Goal: Information Seeking & Learning: Learn about a topic

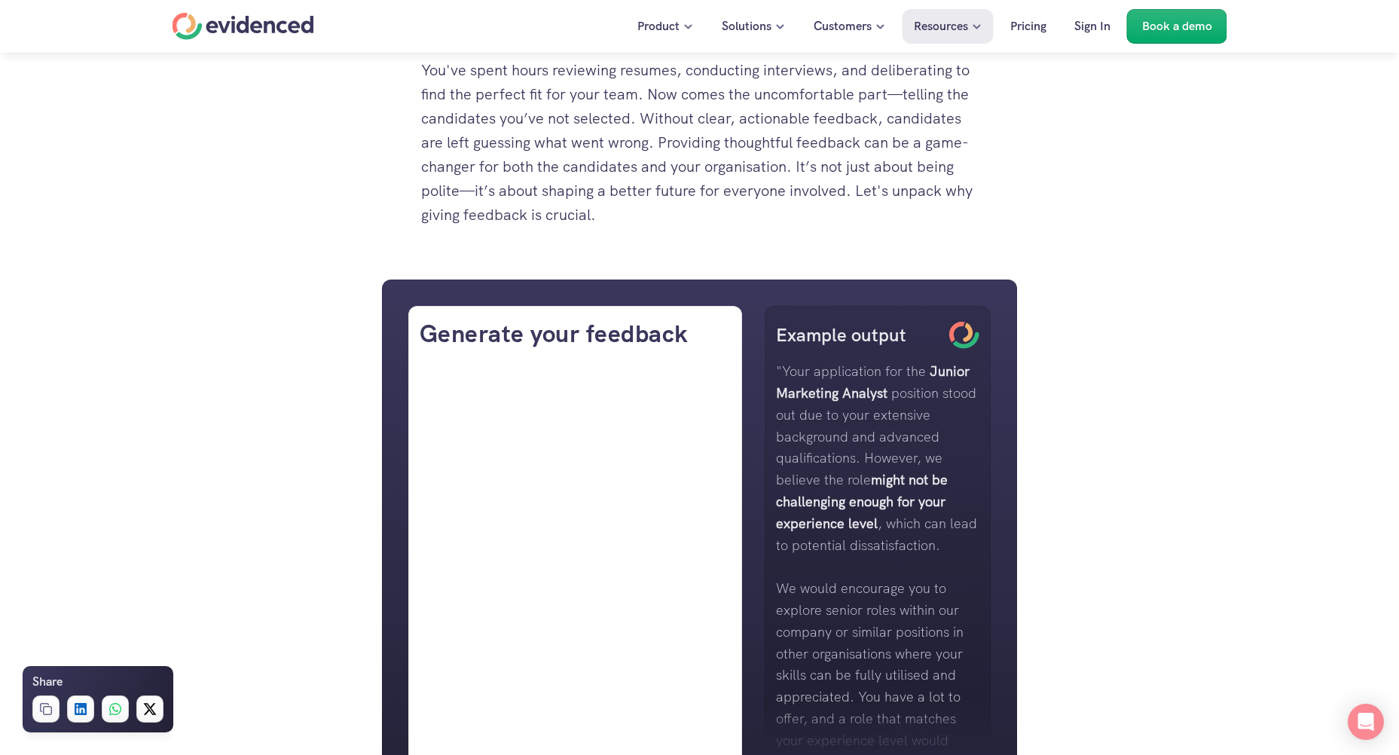
scroll to position [527, 0]
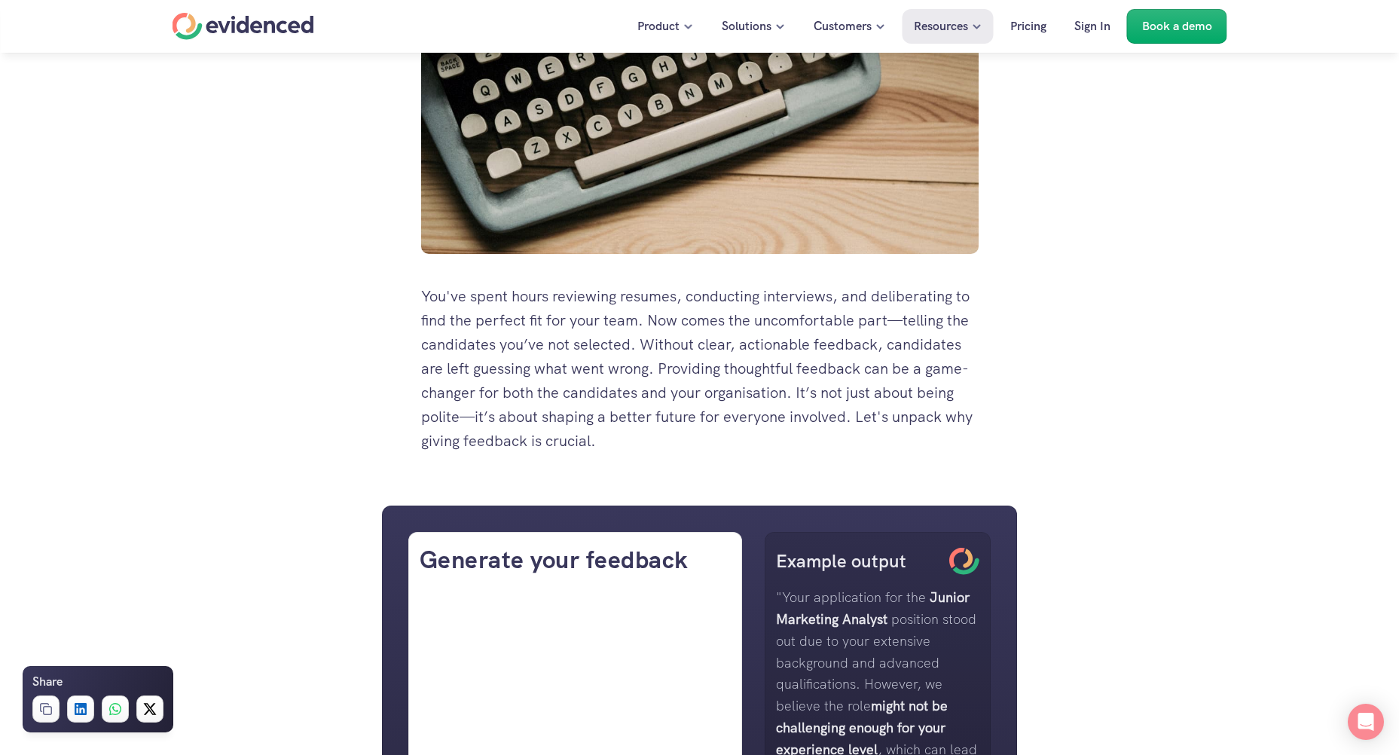
drag, startPoint x: 438, startPoint y: 298, endPoint x: 879, endPoint y: 396, distance: 451.4
click at [879, 396] on p "You've spent hours reviewing resumes, conducting interviews, and deliberating t…" at bounding box center [700, 368] width 558 height 169
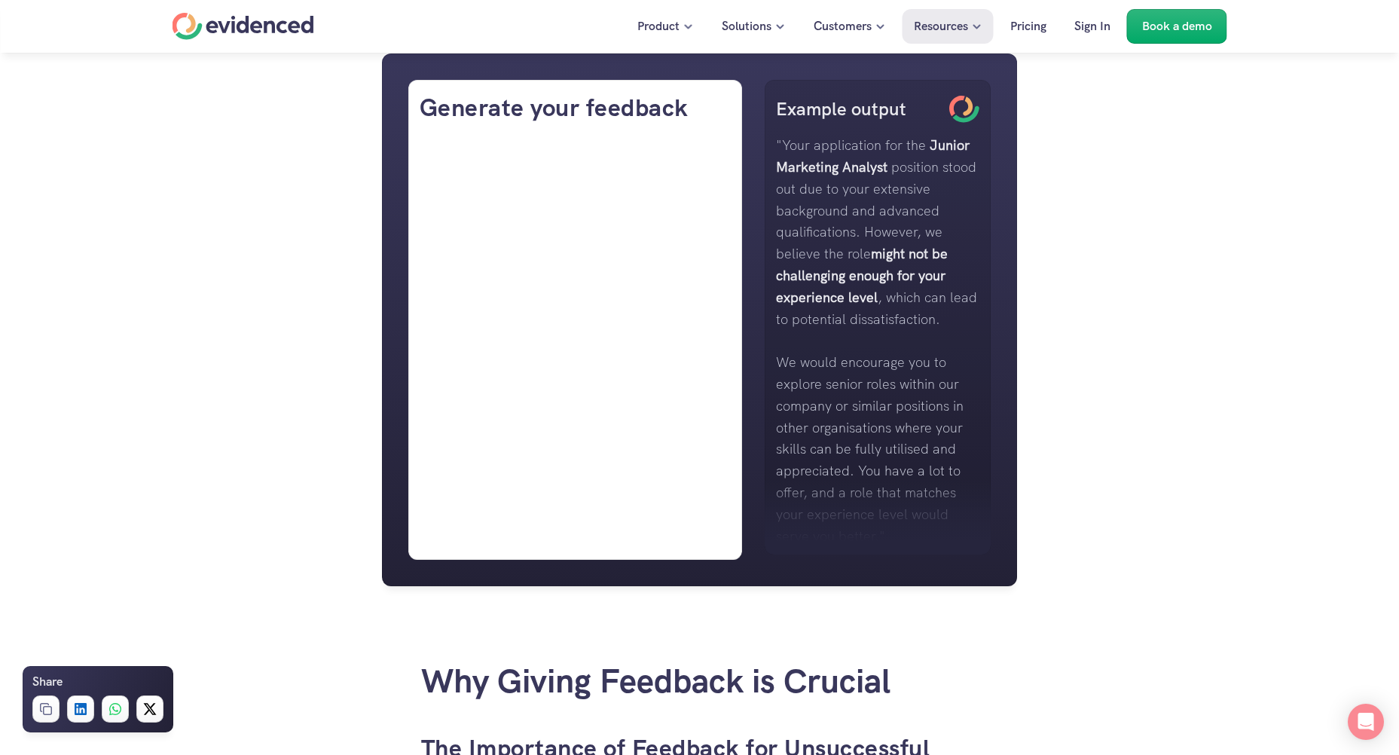
scroll to position [1432, 0]
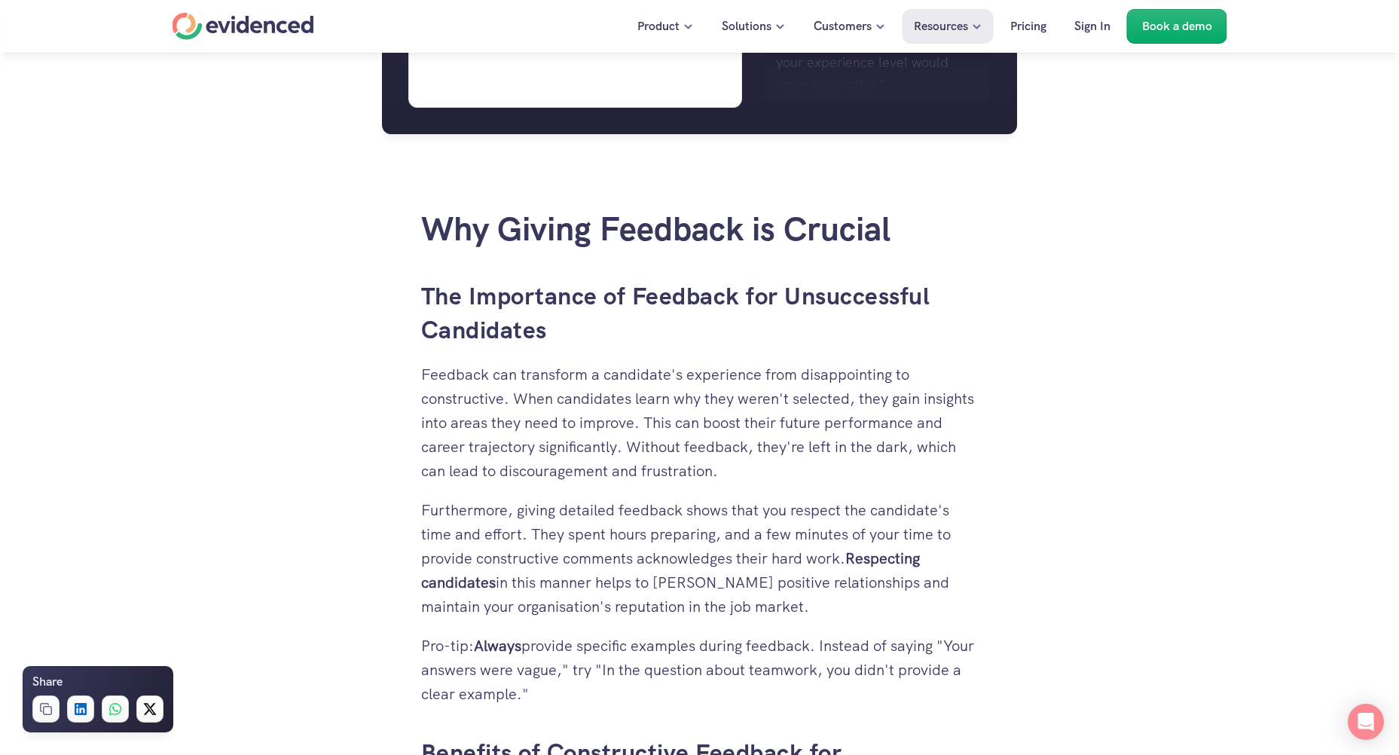
drag, startPoint x: 437, startPoint y: 299, endPoint x: 604, endPoint y: 392, distance: 191.2
click at [604, 392] on p "Feedback can transform a candidate's experience from disappointing to construct…" at bounding box center [700, 422] width 558 height 121
drag, startPoint x: 474, startPoint y: 367, endPoint x: 777, endPoint y: 486, distance: 325.5
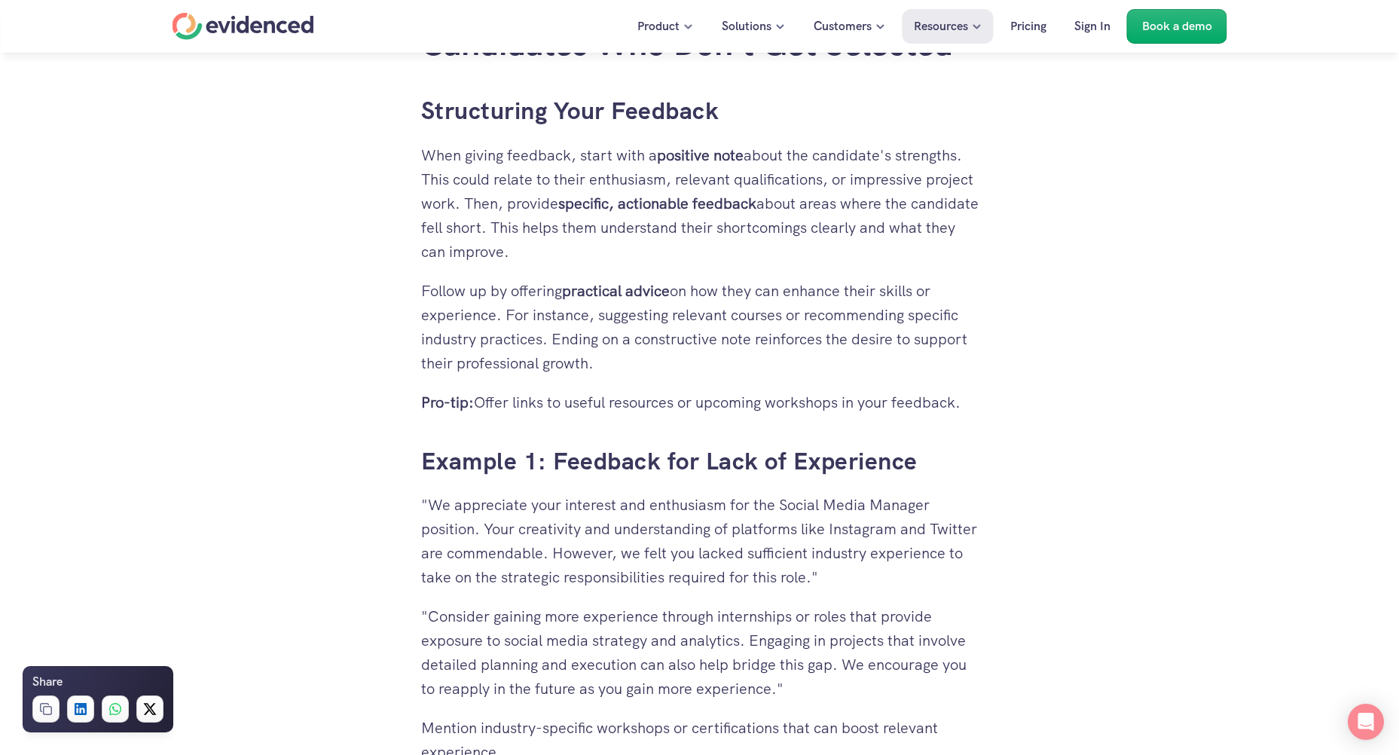
scroll to position [3089, 0]
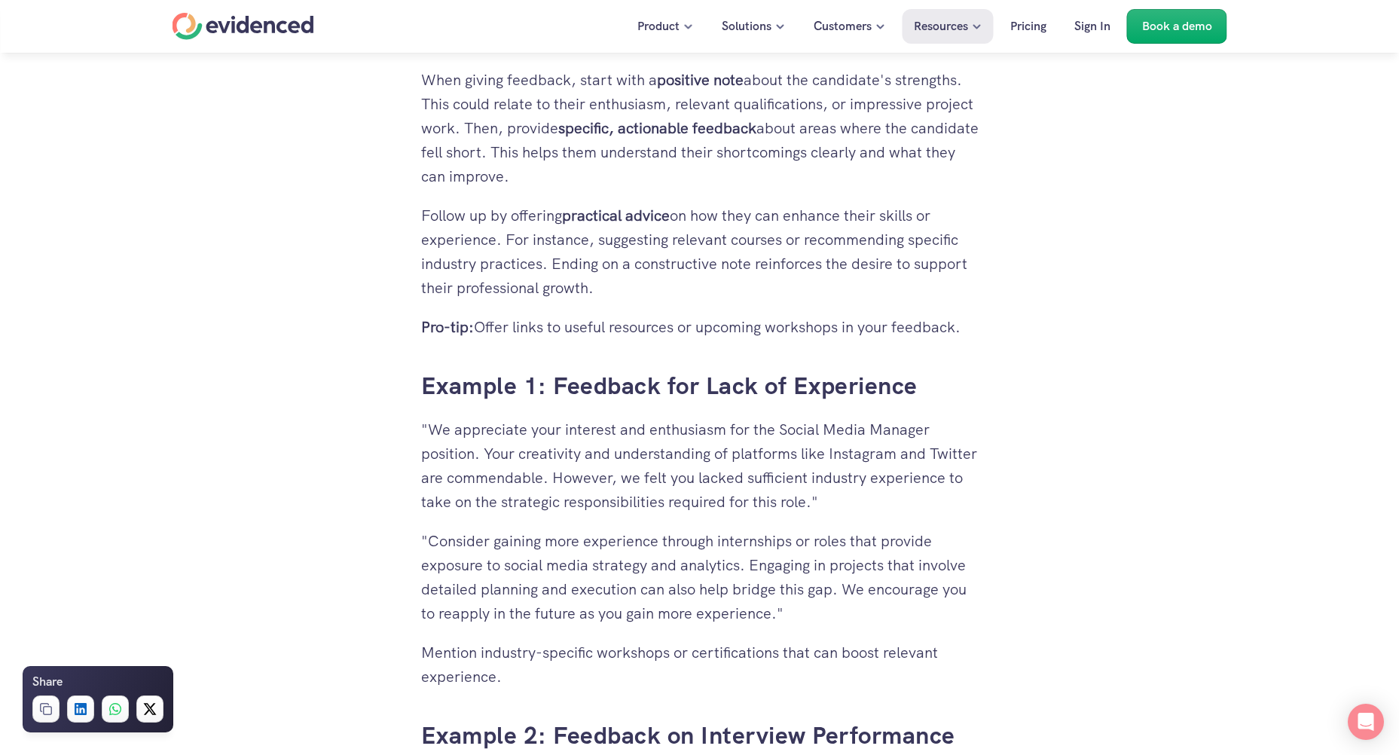
drag, startPoint x: 418, startPoint y: 429, endPoint x: 515, endPoint y: 460, distance: 101.8
click at [515, 460] on div "Need a hand? Try our feedback generator 👀 You've spent hours reviewing resumes,…" at bounding box center [700, 265] width 588 height 5913
click at [515, 460] on p ""We appreciate your interest and enthusiasm for the Social Media Manager positi…" at bounding box center [700, 465] width 558 height 96
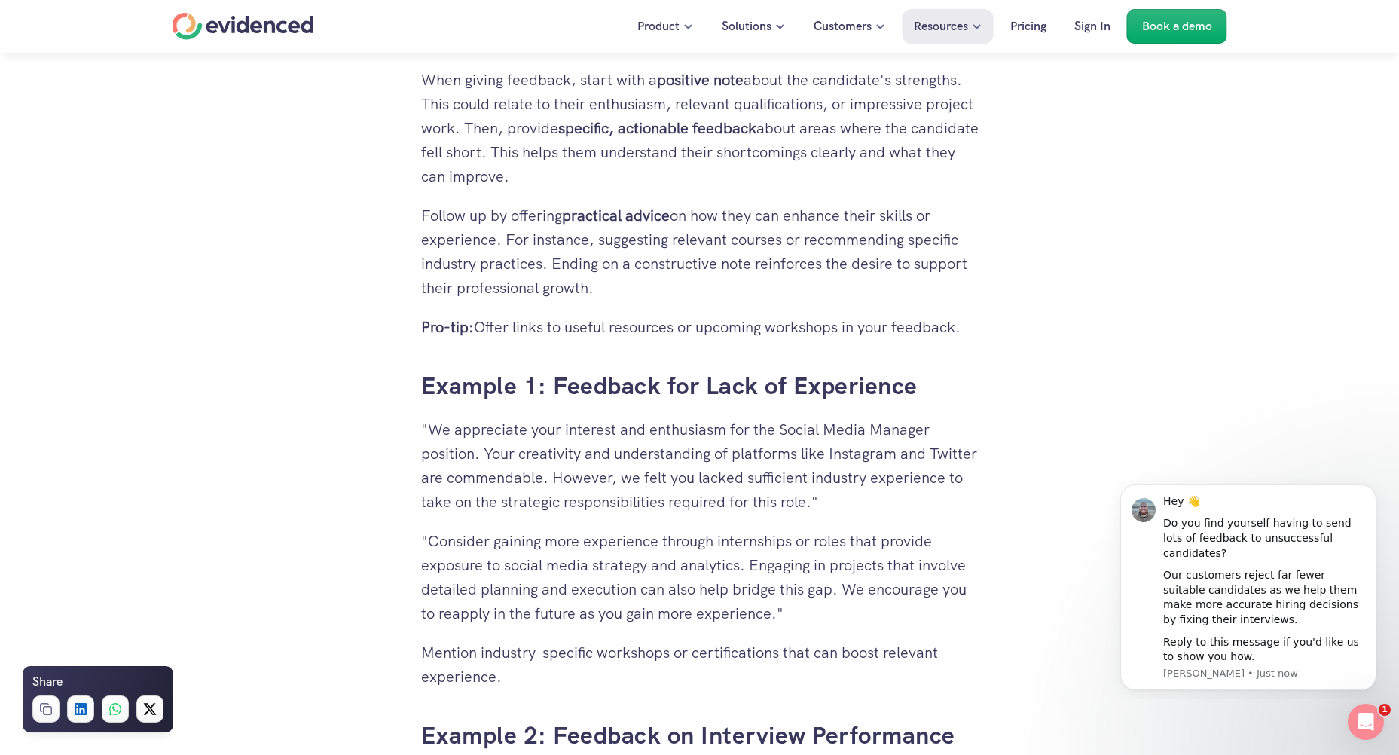
scroll to position [0, 0]
drag, startPoint x: 494, startPoint y: 462, endPoint x: 631, endPoint y: 469, distance: 136.5
click at [631, 469] on p ""We appreciate your interest and enthusiasm for the Social Media Manager positi…" at bounding box center [700, 465] width 558 height 96
drag, startPoint x: 595, startPoint y: 467, endPoint x: 794, endPoint y: 500, distance: 202.3
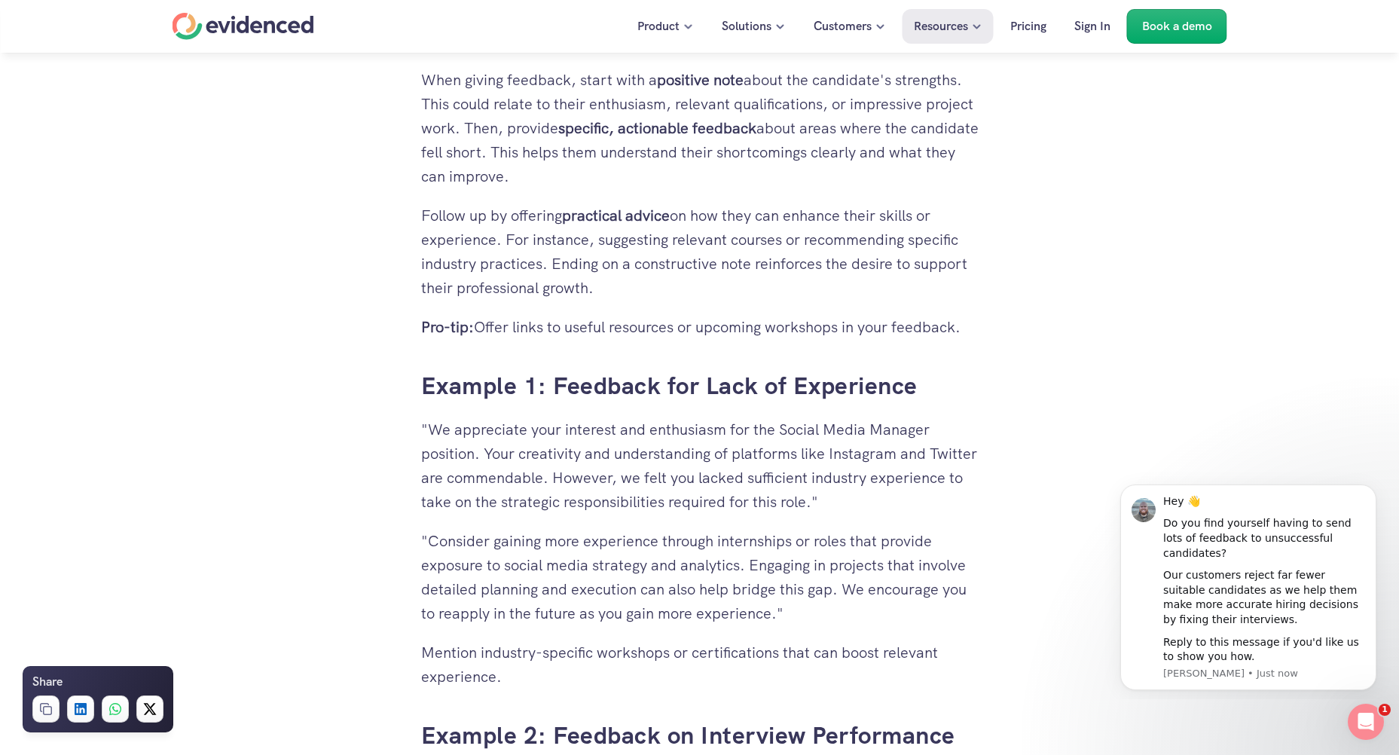
click at [794, 500] on p ""We appreciate your interest and enthusiasm for the Social Media Manager positi…" at bounding box center [700, 465] width 558 height 96
drag, startPoint x: 703, startPoint y: 472, endPoint x: 920, endPoint y: 500, distance: 218.8
click at [920, 500] on p ""We appreciate your interest and enthusiasm for the Social Media Manager positi…" at bounding box center [700, 465] width 558 height 96
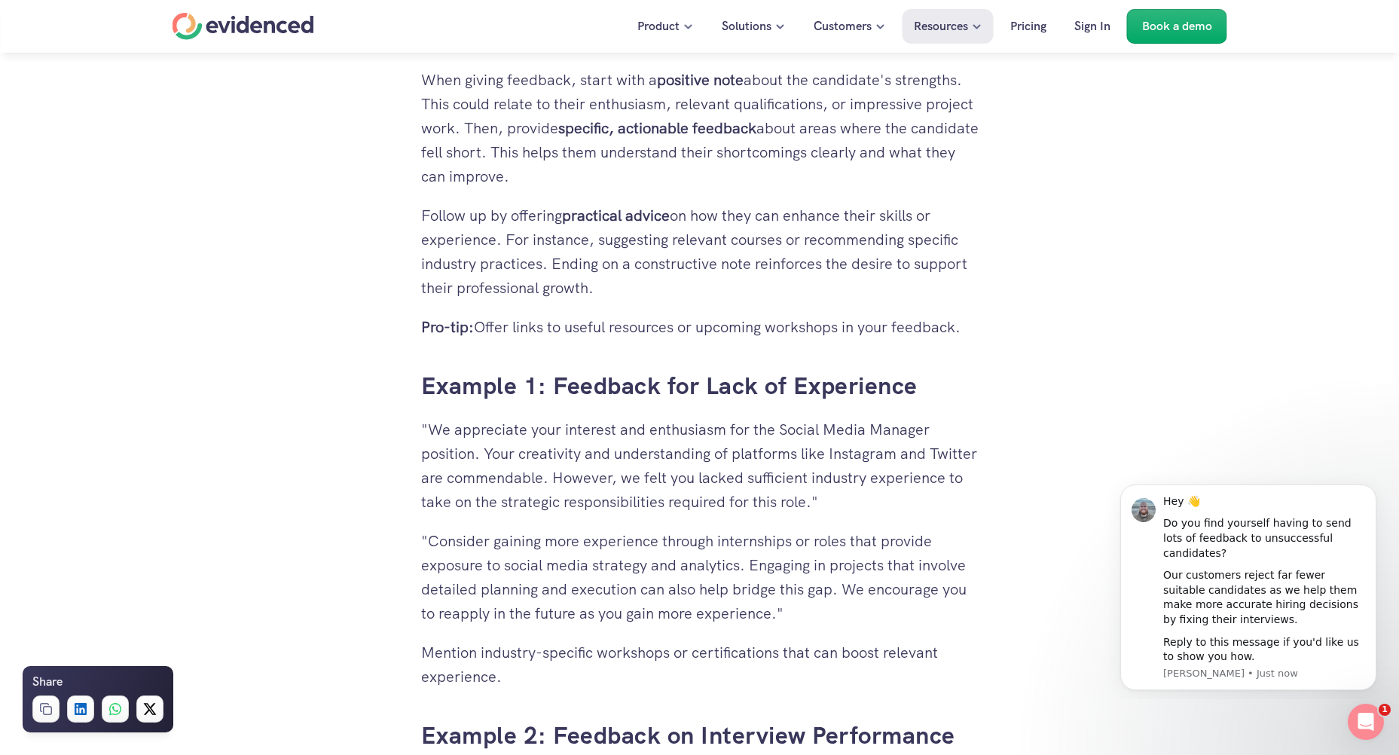
drag, startPoint x: 920, startPoint y: 500, endPoint x: 723, endPoint y: 485, distance: 197.2
click at [723, 485] on p ""We appreciate your interest and enthusiasm for the Social Media Manager positi…" at bounding box center [700, 465] width 558 height 96
drag, startPoint x: 718, startPoint y: 483, endPoint x: 912, endPoint y: 500, distance: 195.2
click at [912, 500] on p ""We appreciate your interest and enthusiasm for the Social Media Manager positi…" at bounding box center [700, 465] width 558 height 96
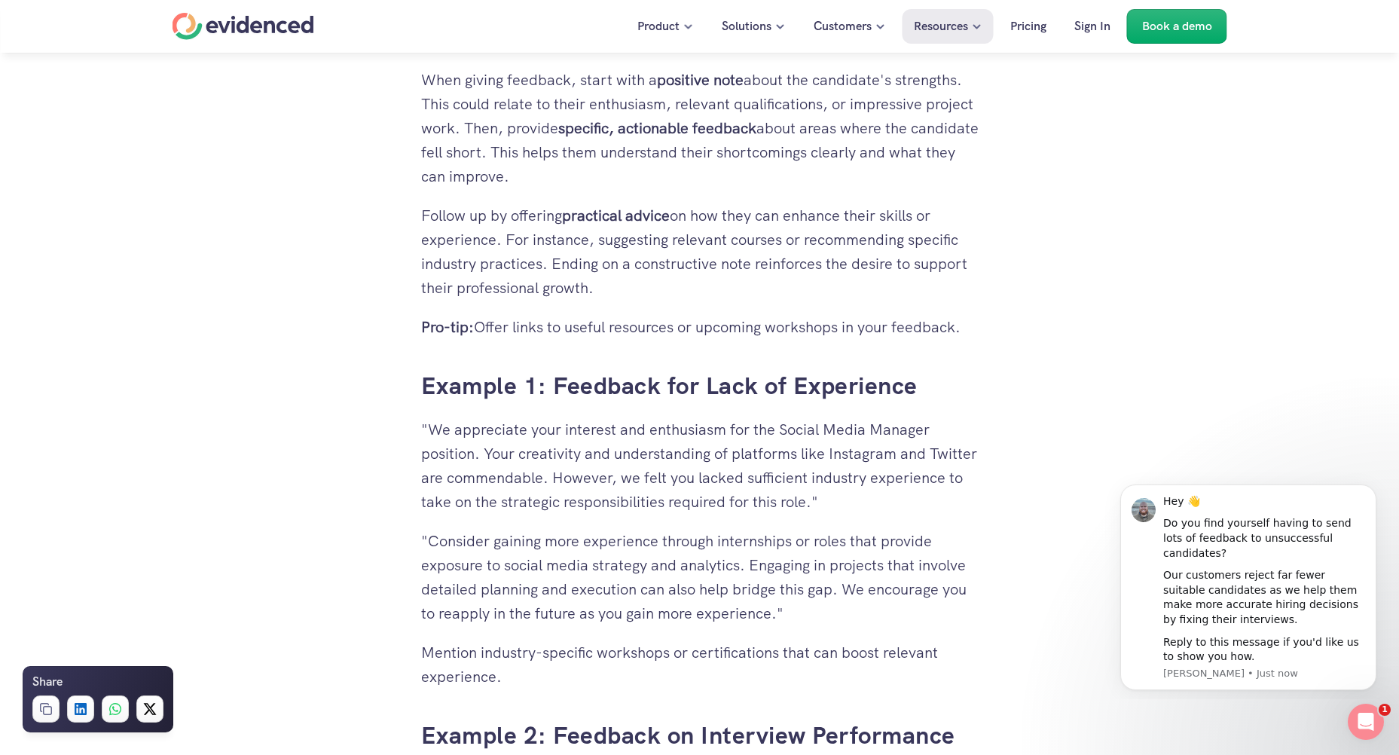
click at [912, 500] on p ""We appreciate your interest and enthusiasm for the Social Media Manager positi…" at bounding box center [700, 465] width 558 height 96
drag, startPoint x: 925, startPoint y: 503, endPoint x: 692, endPoint y: 474, distance: 233.8
click at [692, 474] on p ""We appreciate your interest and enthusiasm for the Social Media Manager positi…" at bounding box center [700, 465] width 558 height 96
drag, startPoint x: 690, startPoint y: 470, endPoint x: 925, endPoint y: 500, distance: 236.3
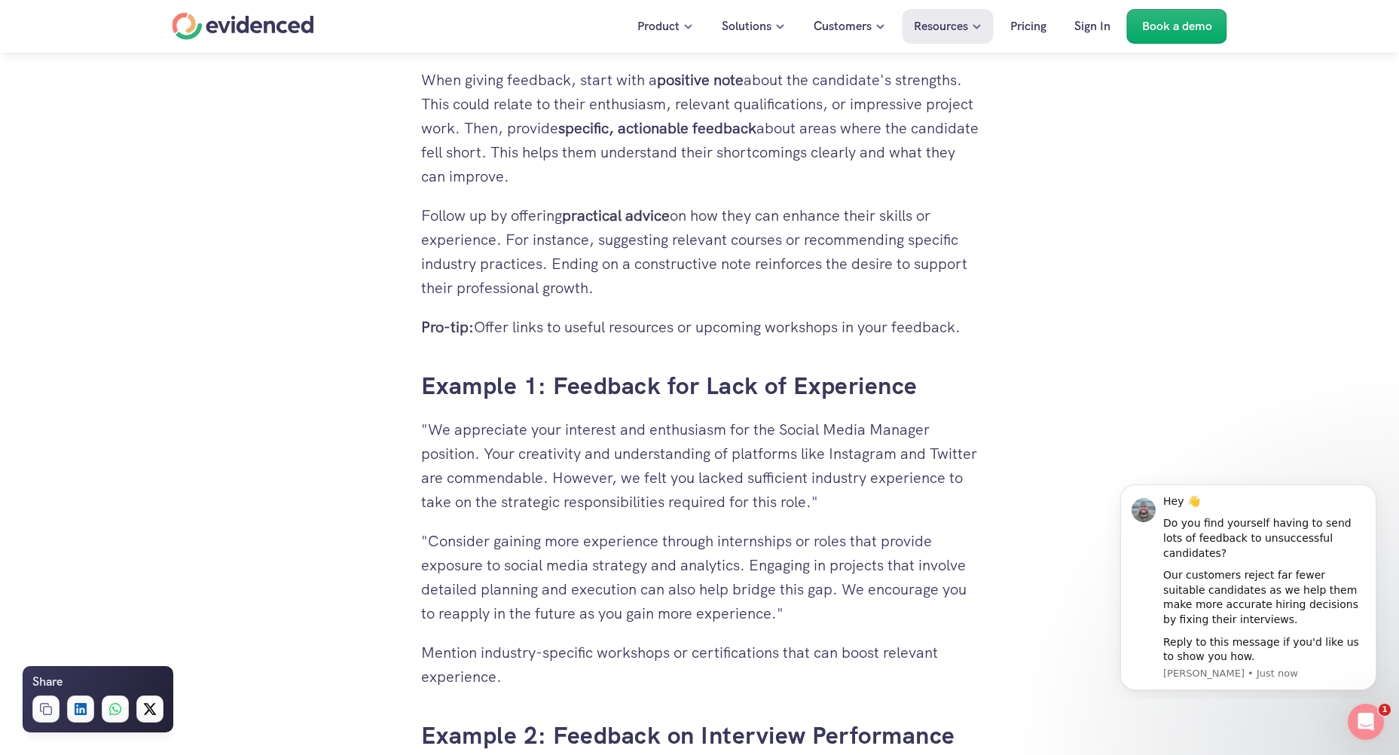
click at [925, 500] on p ""We appreciate your interest and enthusiasm for the Social Media Manager positi…" at bounding box center [700, 465] width 558 height 96
drag, startPoint x: 895, startPoint y: 490, endPoint x: 674, endPoint y: 475, distance: 222.0
click at [674, 475] on p ""We appreciate your interest and enthusiasm for the Social Media Manager positi…" at bounding box center [700, 465] width 558 height 96
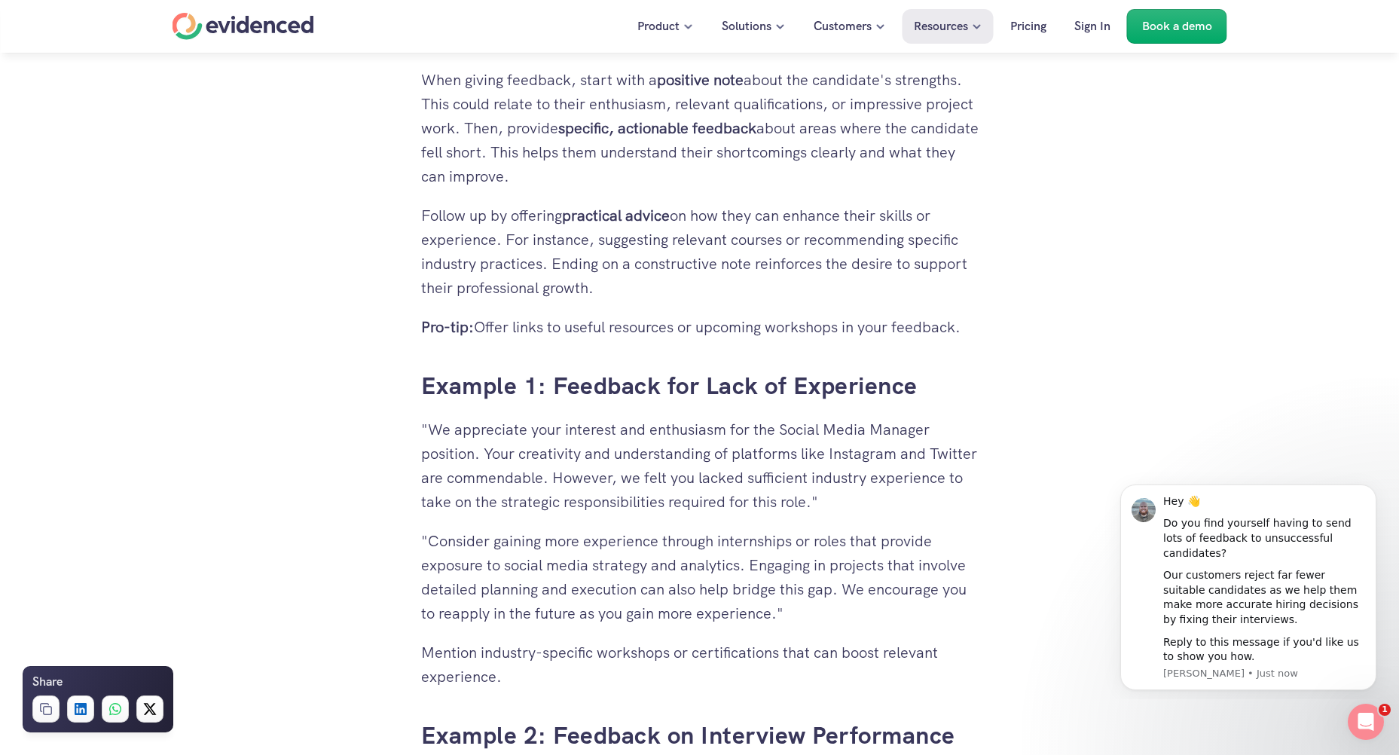
drag, startPoint x: 701, startPoint y: 475, endPoint x: 930, endPoint y: 507, distance: 230.6
click at [930, 507] on p ""We appreciate your interest and enthusiasm for the Social Media Manager positi…" at bounding box center [700, 465] width 558 height 96
drag, startPoint x: 886, startPoint y: 500, endPoint x: 721, endPoint y: 485, distance: 165.7
click at [721, 485] on p ""We appreciate your interest and enthusiasm for the Social Media Manager positi…" at bounding box center [700, 465] width 558 height 96
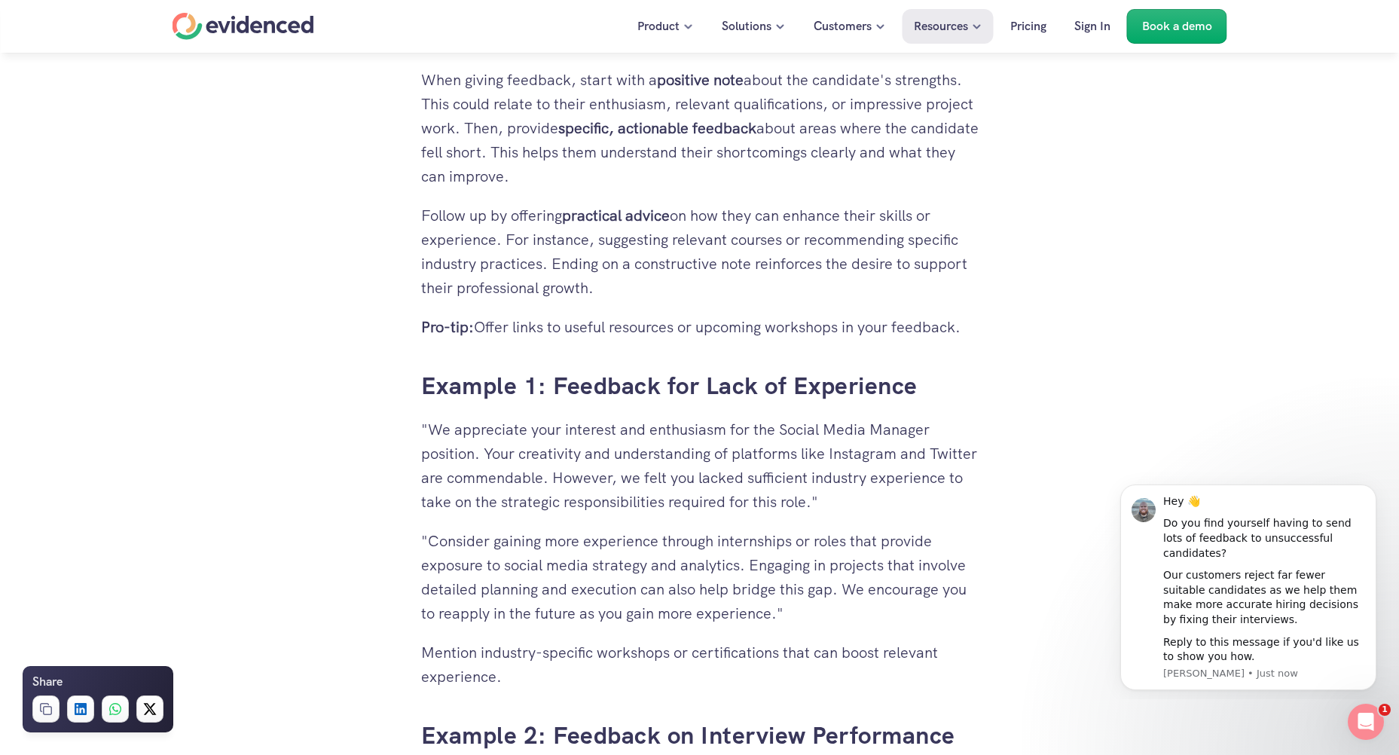
click at [721, 485] on p ""We appreciate your interest and enthusiasm for the Social Media Manager positi…" at bounding box center [700, 465] width 558 height 96
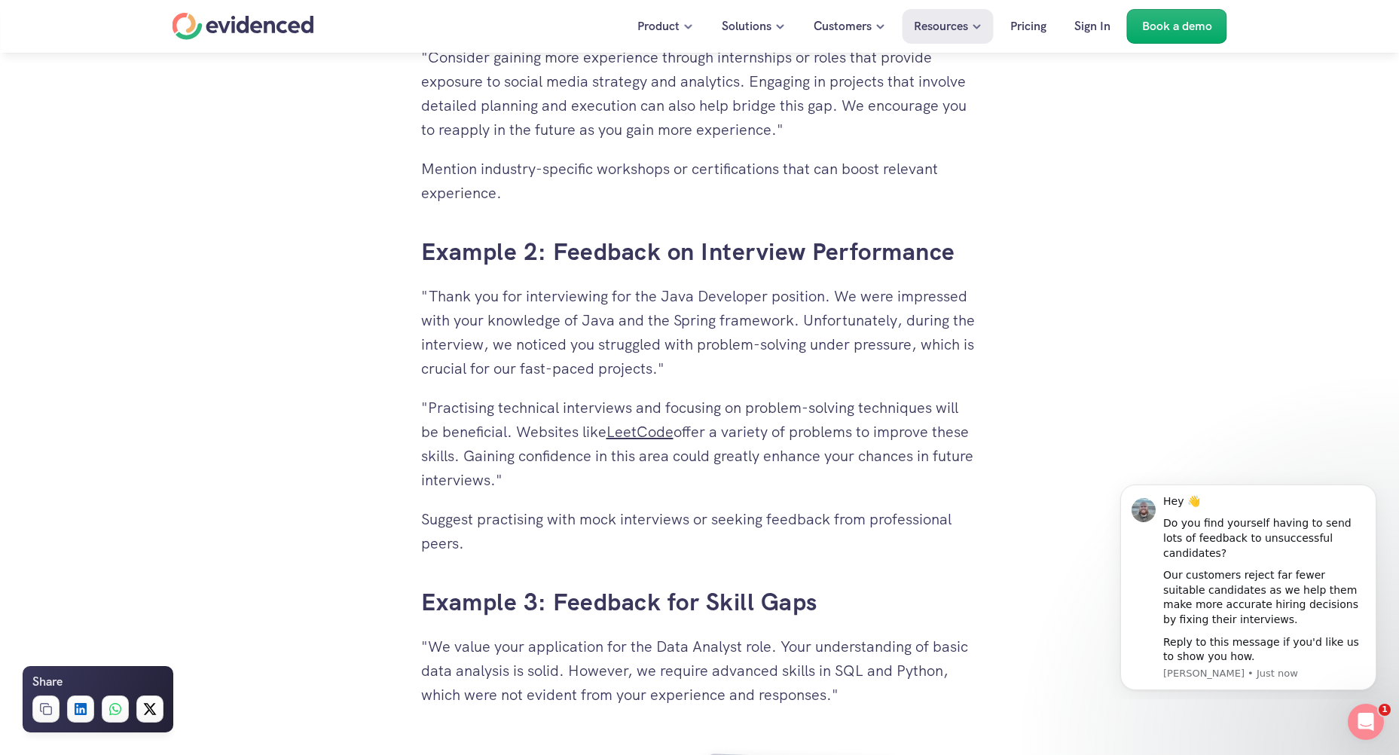
scroll to position [3767, 0]
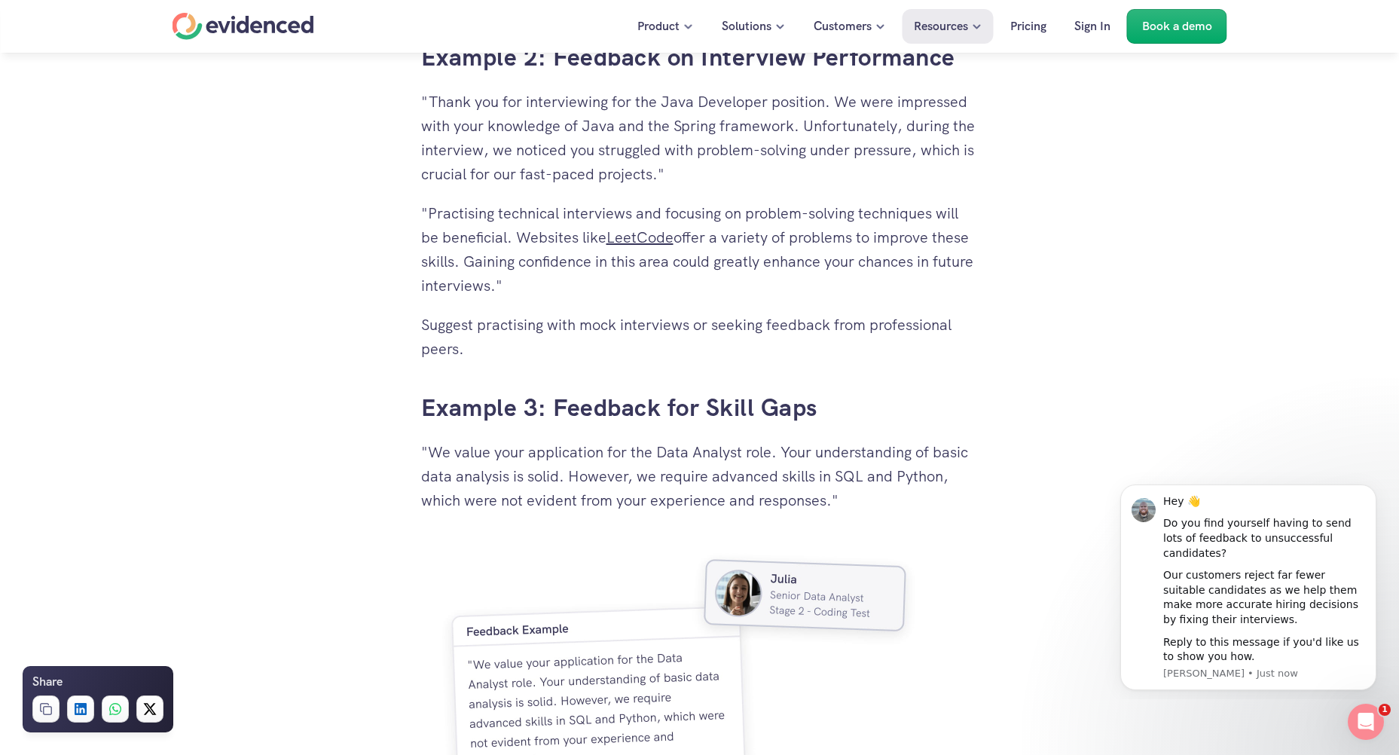
drag, startPoint x: 433, startPoint y: 451, endPoint x: 497, endPoint y: 474, distance: 67.9
click at [497, 474] on p ""We value your application for the Data Analyst role. Your understanding of bas…" at bounding box center [700, 476] width 558 height 72
drag, startPoint x: 431, startPoint y: 473, endPoint x: 879, endPoint y: 475, distance: 447.6
click at [879, 475] on p ""We value your application for the Data Analyst role. Your understanding of bas…" at bounding box center [700, 476] width 558 height 72
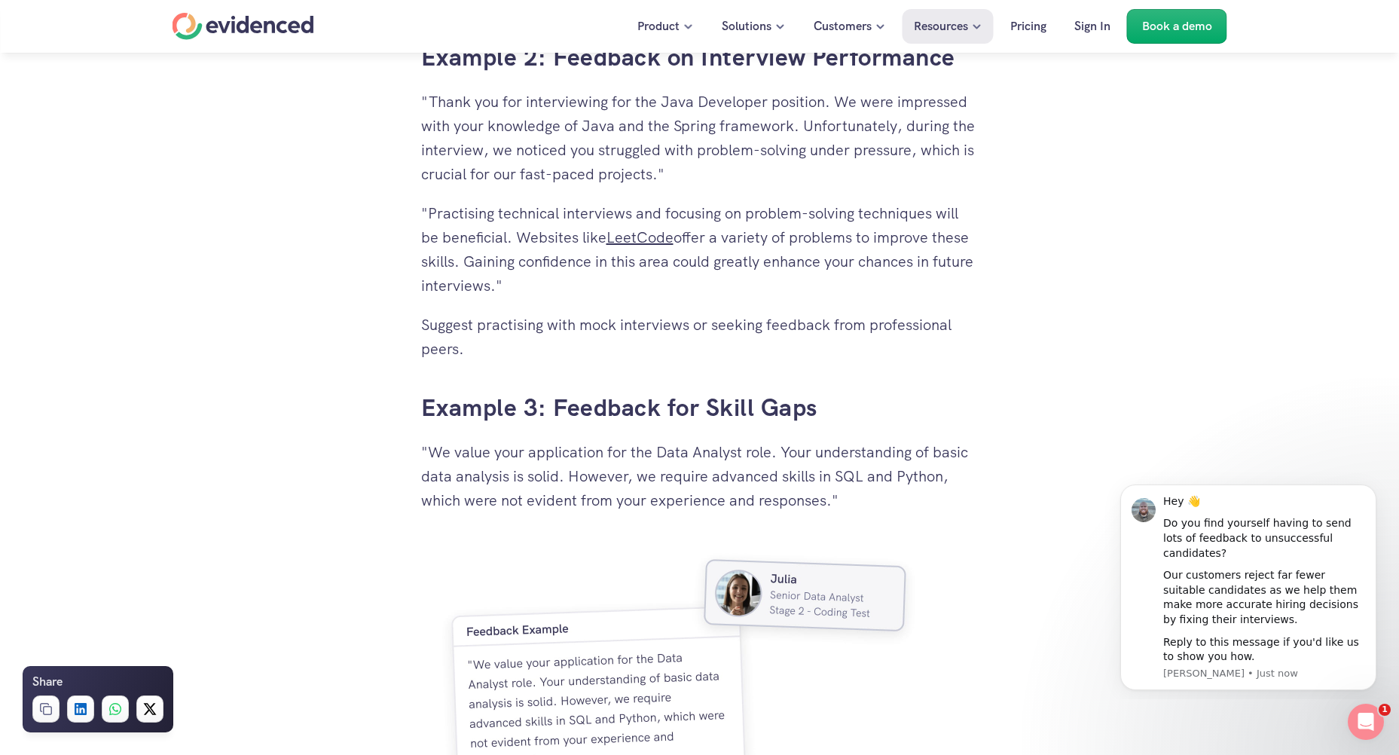
click at [879, 475] on p ""We value your application for the Data Analyst role. Your understanding of bas…" at bounding box center [700, 476] width 558 height 72
drag, startPoint x: 922, startPoint y: 475, endPoint x: 549, endPoint y: 458, distance: 374.1
click at [549, 458] on p ""We value your application for the Data Analyst role. Your understanding of bas…" at bounding box center [700, 476] width 558 height 72
drag, startPoint x: 536, startPoint y: 458, endPoint x: 895, endPoint y: 497, distance: 361.5
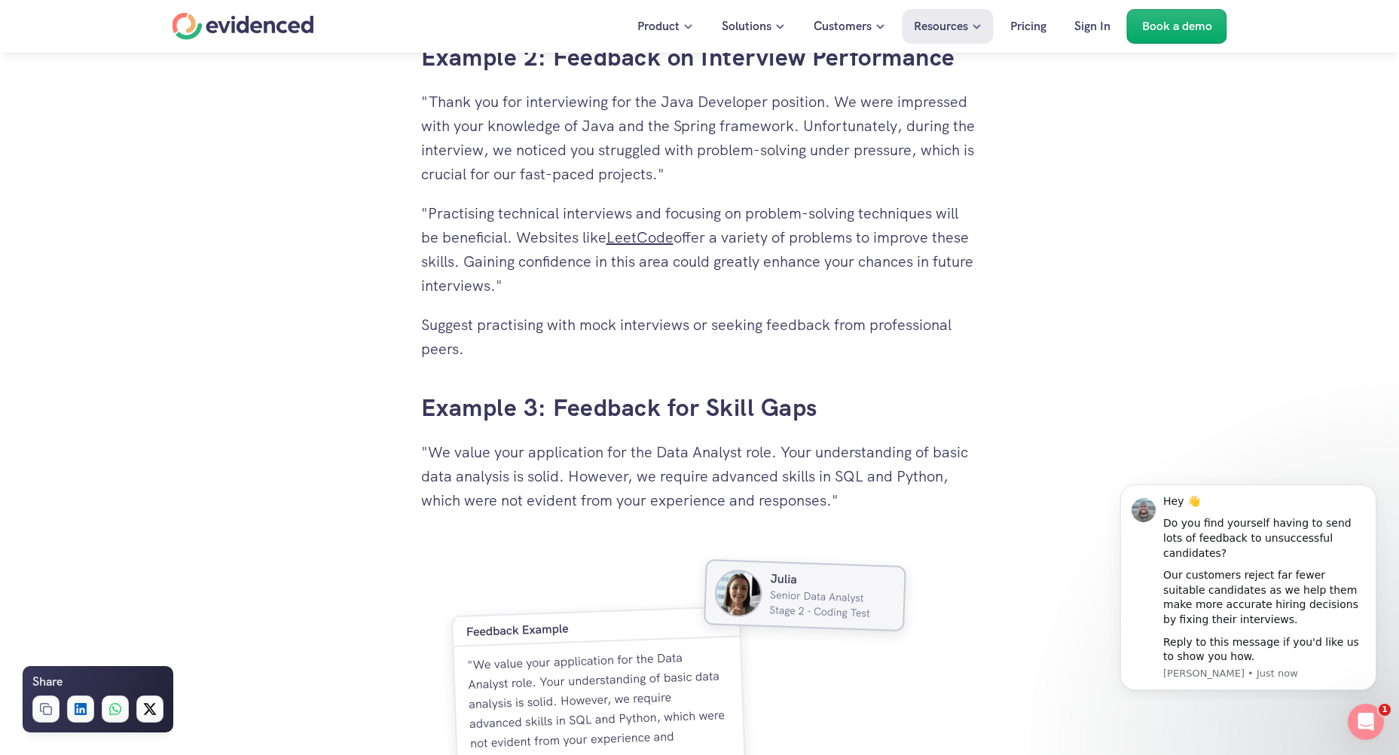
click at [895, 497] on p ""We value your application for the Data Analyst role. Your understanding of bas…" at bounding box center [700, 476] width 558 height 72
drag, startPoint x: 836, startPoint y: 495, endPoint x: 551, endPoint y: 459, distance: 287.1
click at [551, 459] on p ""We value your application for the Data Analyst role. Your understanding of bas…" at bounding box center [700, 476] width 558 height 72
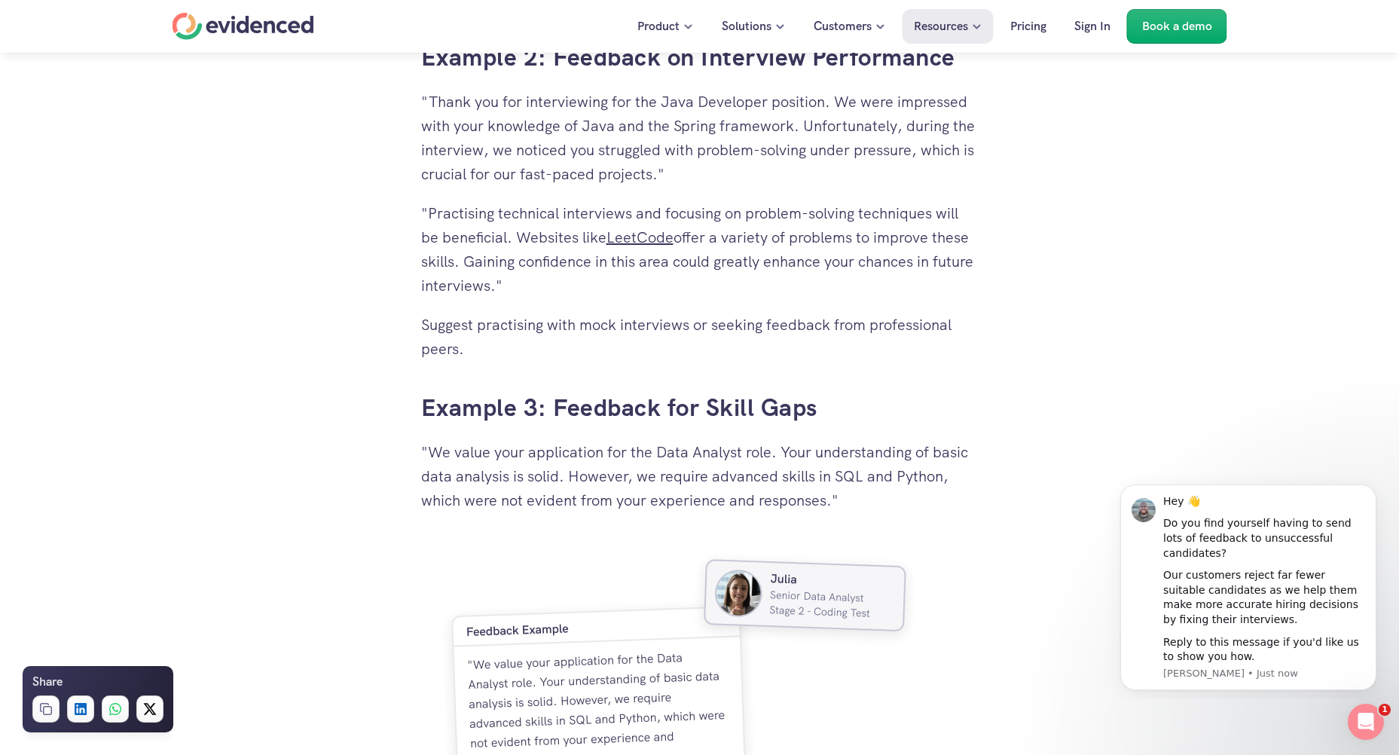
drag, startPoint x: 536, startPoint y: 459, endPoint x: 799, endPoint y: 497, distance: 265.7
click at [799, 497] on p ""We value your application for the Data Analyst role. Your understanding of bas…" at bounding box center [700, 476] width 558 height 72
drag, startPoint x: 805, startPoint y: 499, endPoint x: 549, endPoint y: 475, distance: 257.3
click at [549, 475] on p ""We value your application for the Data Analyst role. Your understanding of bas…" at bounding box center [700, 476] width 558 height 72
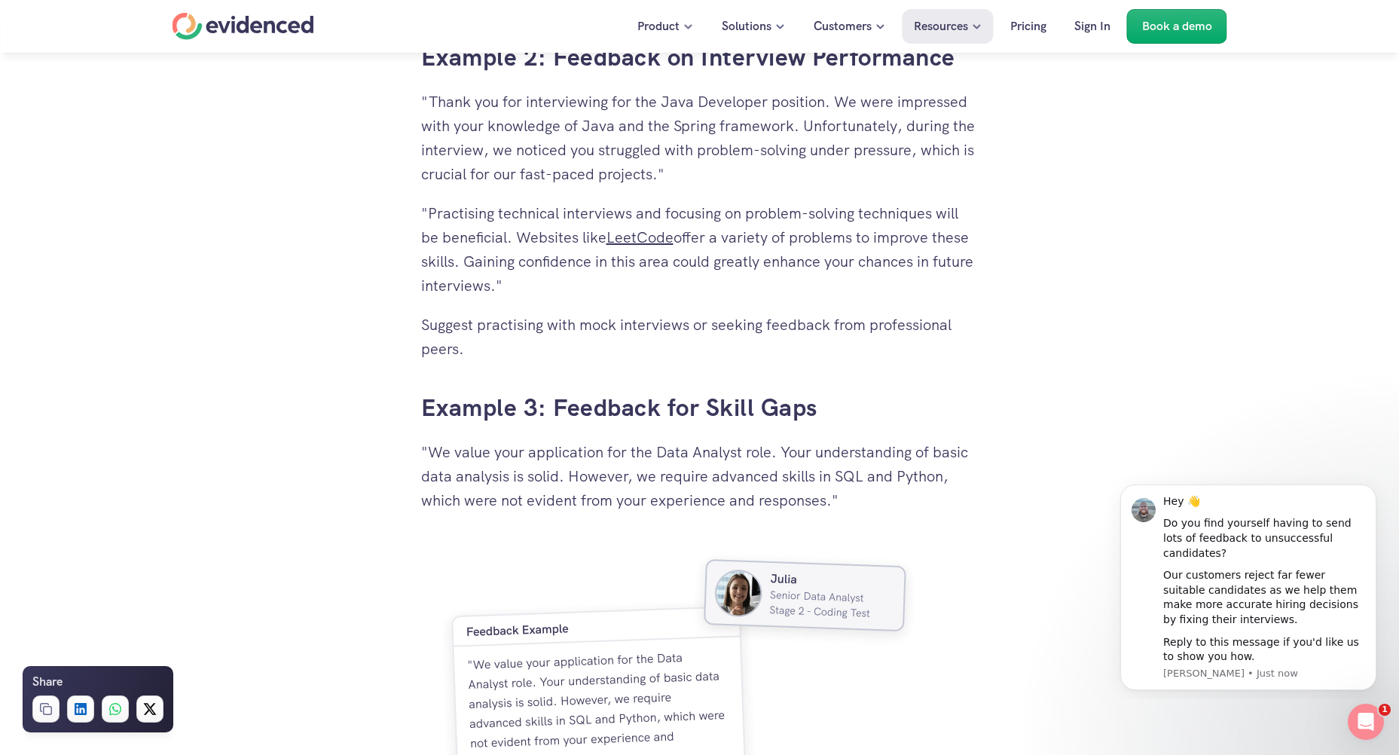
click at [549, 475] on p ""We value your application for the Data Analyst role. Your understanding of bas…" at bounding box center [700, 476] width 558 height 72
drag, startPoint x: 542, startPoint y: 475, endPoint x: 846, endPoint y: 500, distance: 305.4
click at [846, 500] on p ""We value your application for the Data Analyst role. Your understanding of bas…" at bounding box center [700, 476] width 558 height 72
drag, startPoint x: 844, startPoint y: 500, endPoint x: 561, endPoint y: 481, distance: 283.2
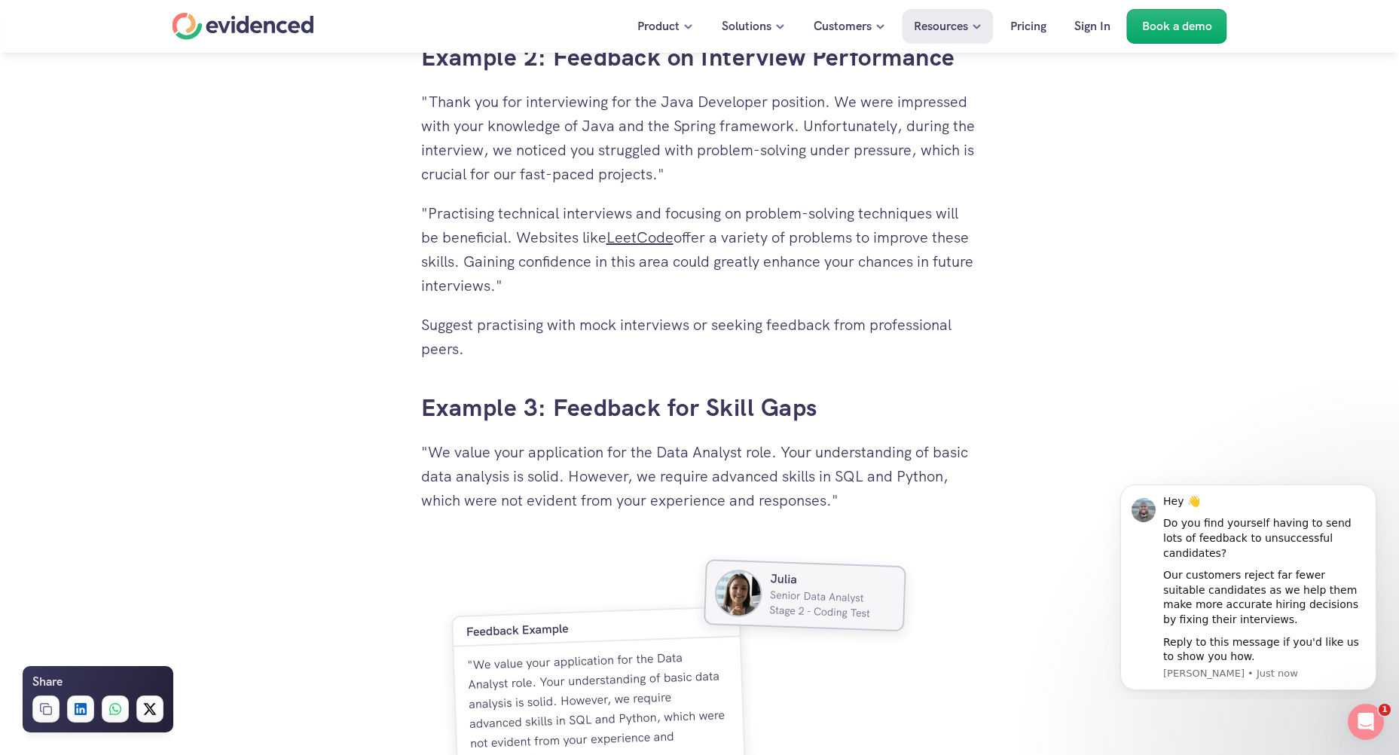
click at [561, 481] on p ""We value your application for the Data Analyst role. Your understanding of bas…" at bounding box center [700, 476] width 558 height 72
drag, startPoint x: 549, startPoint y: 481, endPoint x: 873, endPoint y: 500, distance: 323.8
click at [873, 500] on p ""We value your application for the Data Analyst role. Your understanding of bas…" at bounding box center [700, 476] width 558 height 72
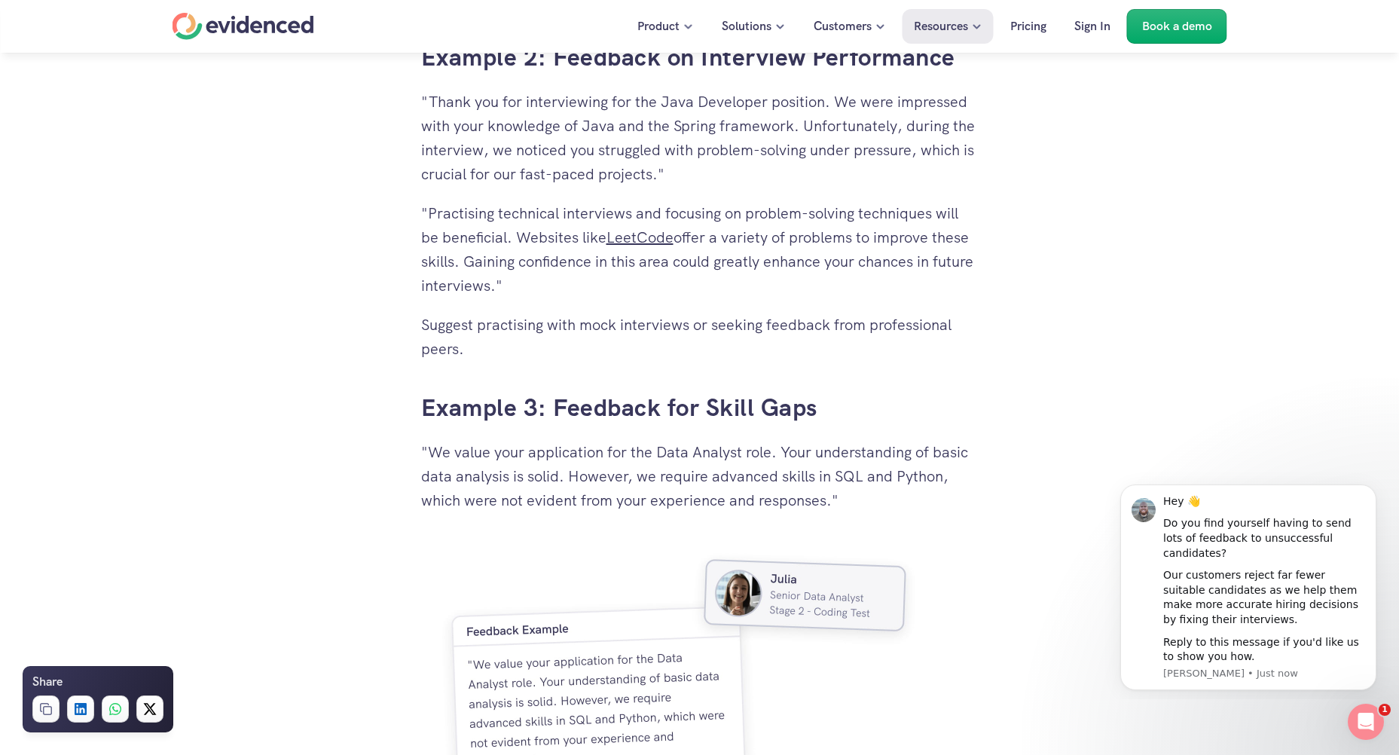
drag, startPoint x: 848, startPoint y: 500, endPoint x: 572, endPoint y: 483, distance: 277.1
click at [572, 483] on p ""We value your application for the Data Analyst role. Your understanding of bas…" at bounding box center [700, 476] width 558 height 72
drag, startPoint x: 563, startPoint y: 481, endPoint x: 868, endPoint y: 498, distance: 305.7
click at [868, 498] on p ""We value your application for the Data Analyst role. Your understanding of bas…" at bounding box center [700, 476] width 558 height 72
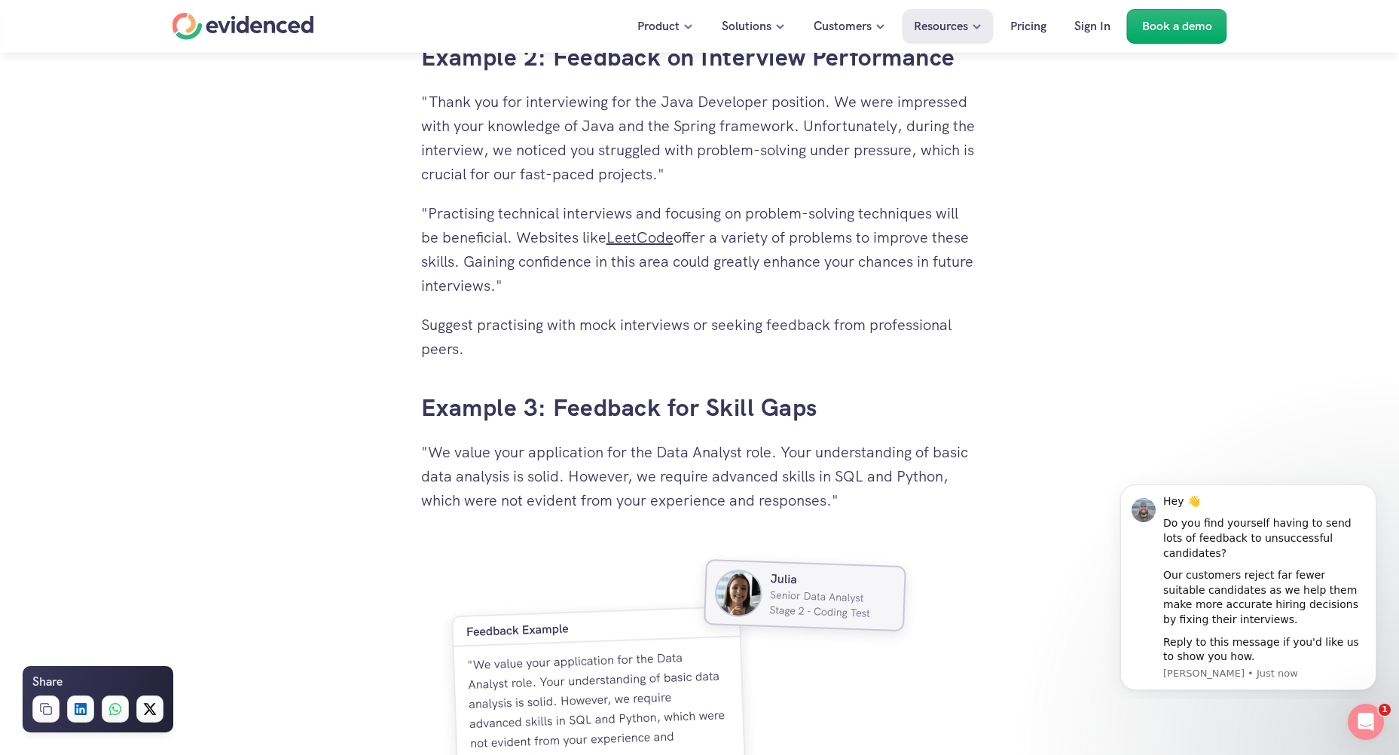
click at [868, 498] on p ""We value your application for the Data Analyst role. Your understanding of bas…" at bounding box center [700, 476] width 558 height 72
drag, startPoint x: 853, startPoint y: 498, endPoint x: 558, endPoint y: 478, distance: 295.3
click at [558, 478] on p ""We value your application for the Data Analyst role. Your understanding of bas…" at bounding box center [700, 476] width 558 height 72
drag, startPoint x: 551, startPoint y: 476, endPoint x: 851, endPoint y: 503, distance: 301.0
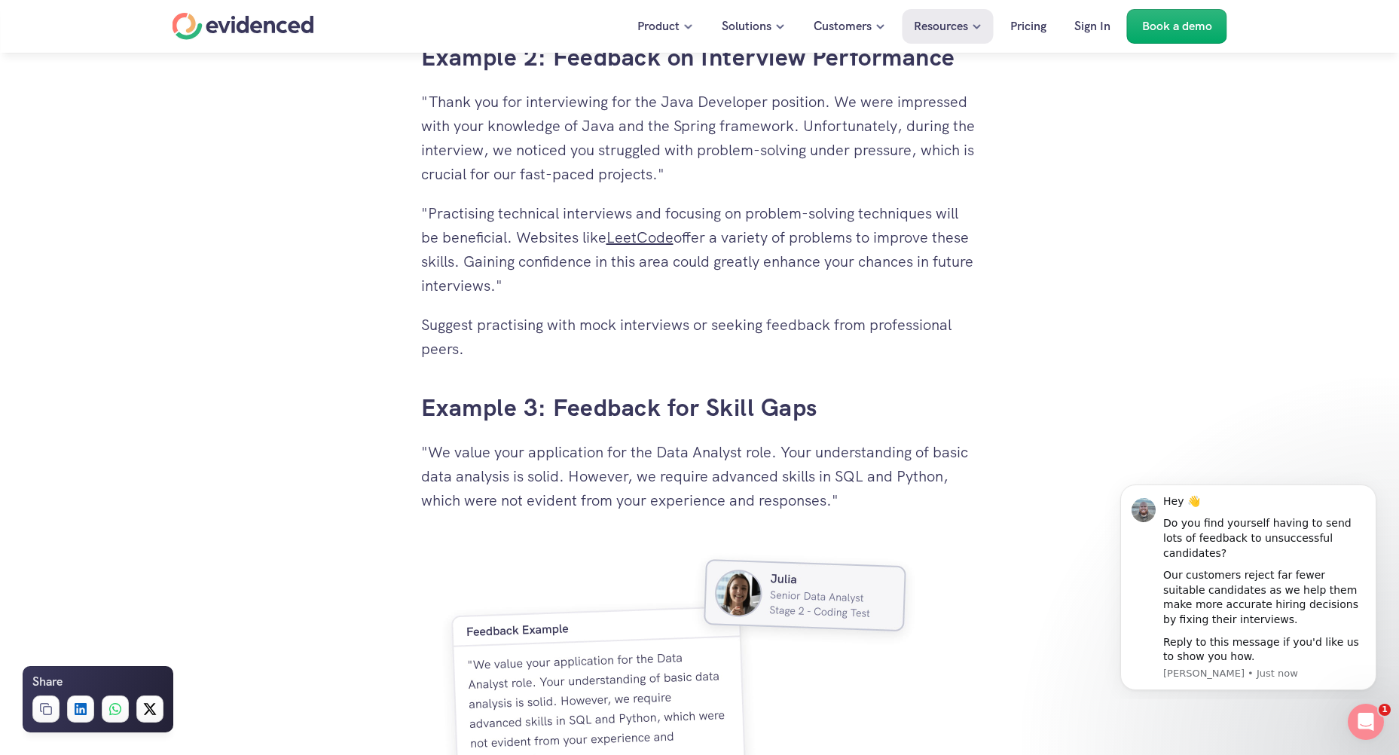
click at [851, 503] on p ""We value your application for the Data Analyst role. Your understanding of bas…" at bounding box center [700, 476] width 558 height 72
drag, startPoint x: 826, startPoint y: 501, endPoint x: 564, endPoint y: 478, distance: 263.2
click at [564, 478] on p ""We value your application for the Data Analyst role. Your understanding of bas…" at bounding box center [700, 476] width 558 height 72
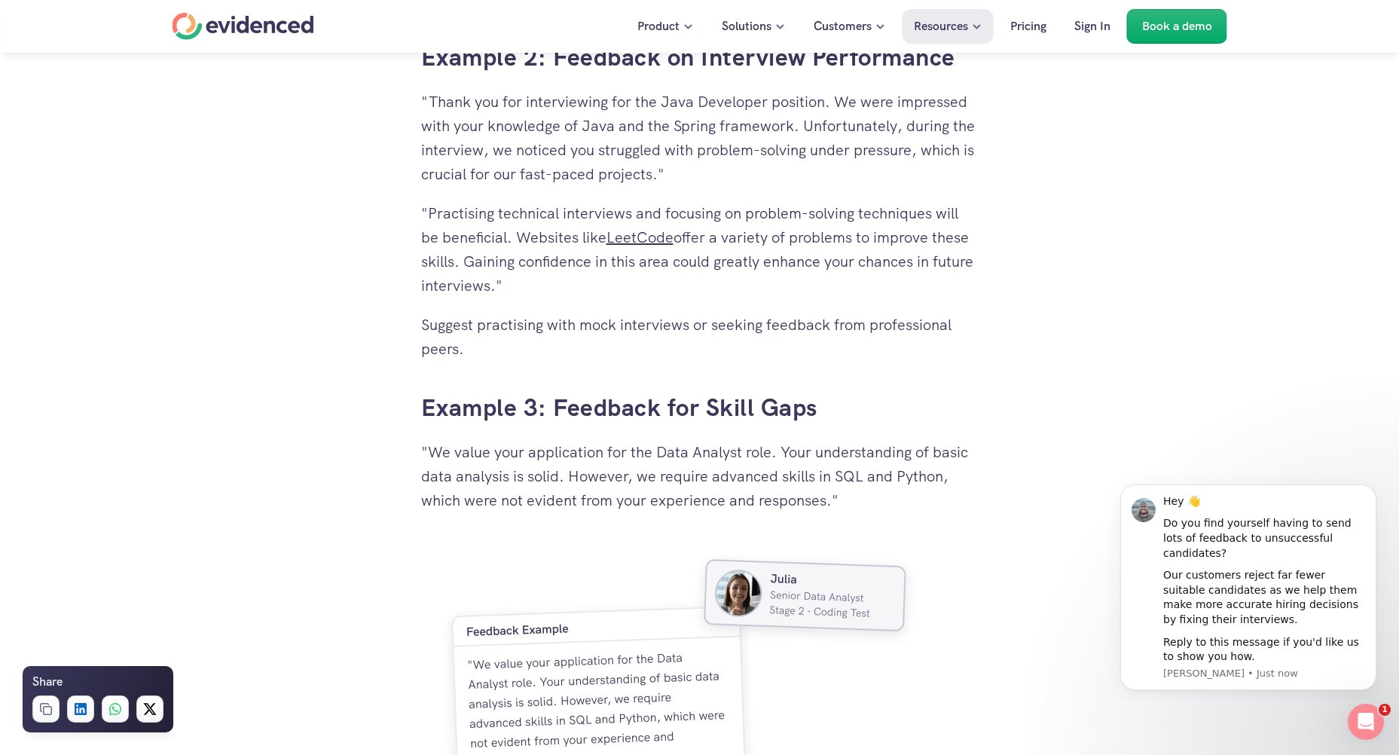
drag, startPoint x: 556, startPoint y: 478, endPoint x: 829, endPoint y: 505, distance: 274.0
click at [829, 505] on p ""We value your application for the Data Analyst role. Your understanding of bas…" at bounding box center [700, 476] width 558 height 72
drag, startPoint x: 838, startPoint y: 505, endPoint x: 576, endPoint y: 478, distance: 262.8
click at [576, 478] on p ""We value your application for the Data Analyst role. Your understanding of bas…" at bounding box center [700, 476] width 558 height 72
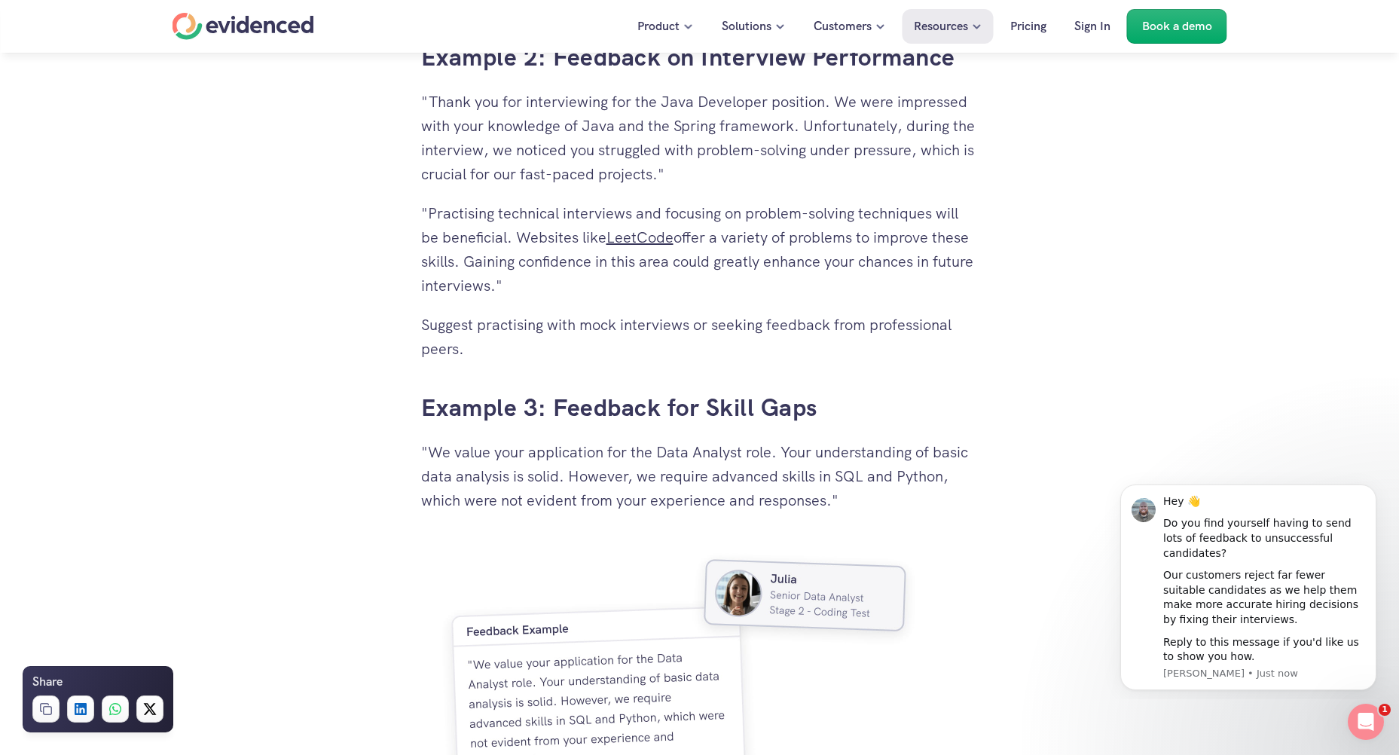
click at [576, 478] on p ""We value your application for the Data Analyst role. Your understanding of bas…" at bounding box center [700, 476] width 558 height 72
drag, startPoint x: 556, startPoint y: 477, endPoint x: 857, endPoint y: 499, distance: 301.4
click at [857, 499] on p ""We value your application for the Data Analyst role. Your understanding of bas…" at bounding box center [700, 476] width 558 height 72
drag, startPoint x: 845, startPoint y: 499, endPoint x: 552, endPoint y: 478, distance: 294.6
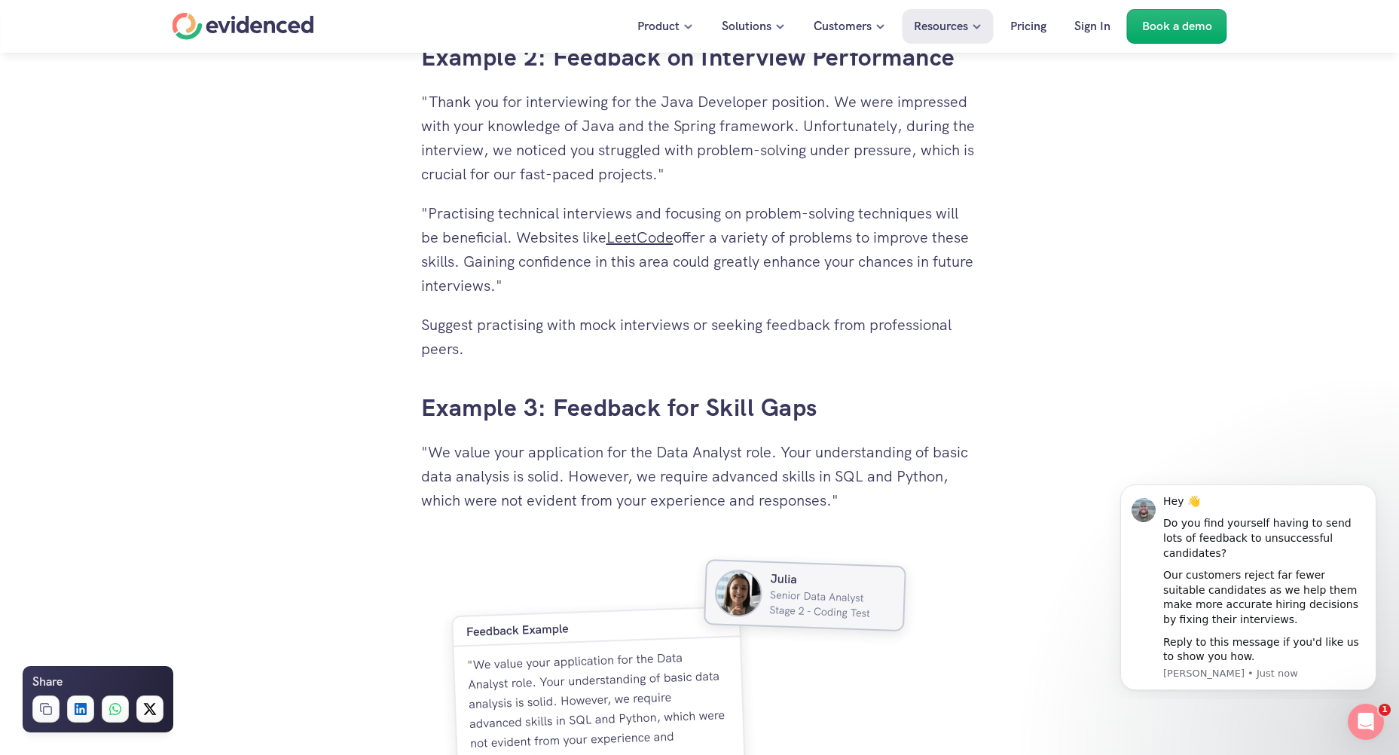
click at [552, 478] on p ""We value your application for the Data Analyst role. Your understanding of bas…" at bounding box center [700, 476] width 558 height 72
drag
click at [860, 505] on p ""We value your application for the Data Analyst role. Your understanding of bas…" at bounding box center [700, 476] width 558 height 72
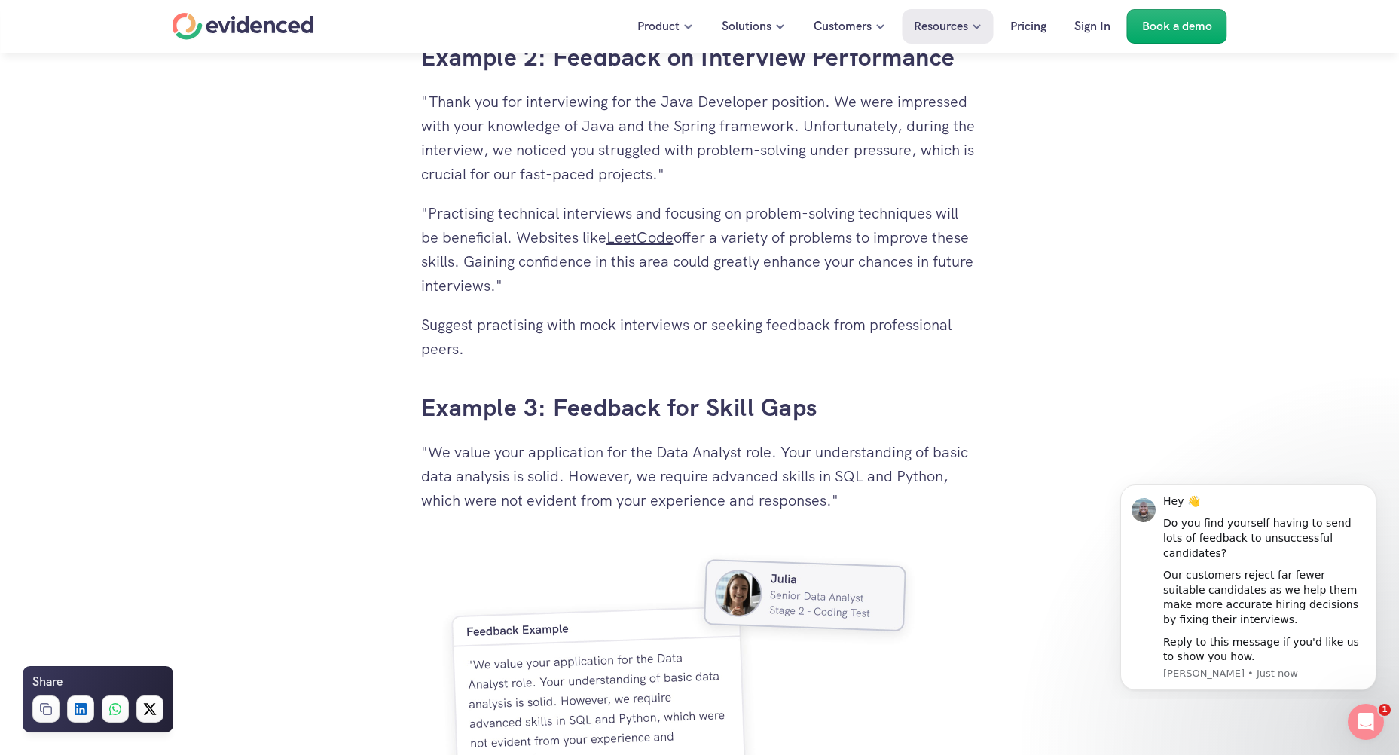
click at [585, 478] on p ""We value your application for the Data Analyst role. Your understanding of bas…" at bounding box center [700, 476] width 558 height 72
click at [851, 509] on p ""We value your application for the Data Analyst role. Your understanding of bas…" at bounding box center [700, 476] width 558 height 72
click at [583, 482] on p ""We value your application for the Data Analyst role. Your understanding of bas…" at bounding box center [700, 476] width 558 height 72
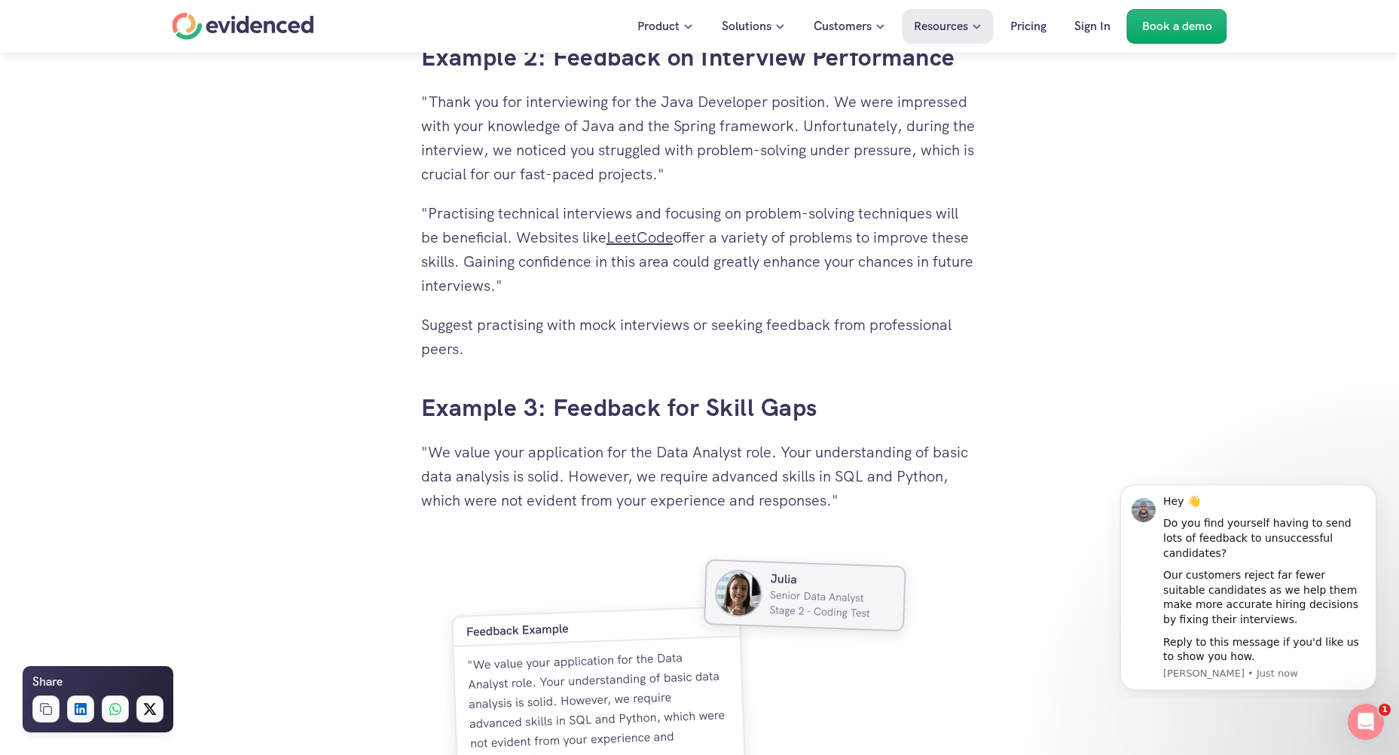
click at [583, 482] on p ""We value your application for the Data Analyst role. Your understanding of bas…" at bounding box center [700, 476] width 558 height 72
click at [869, 515] on div "Why Giving Feedback is Crucial The Importance of Feedback for Unsuccessful Cand…" at bounding box center [700, 208] width 558 height 4669
click at [555, 483] on p ""We value your application for the Data Analyst role. Your understanding of bas…" at bounding box center [700, 476] width 558 height 72
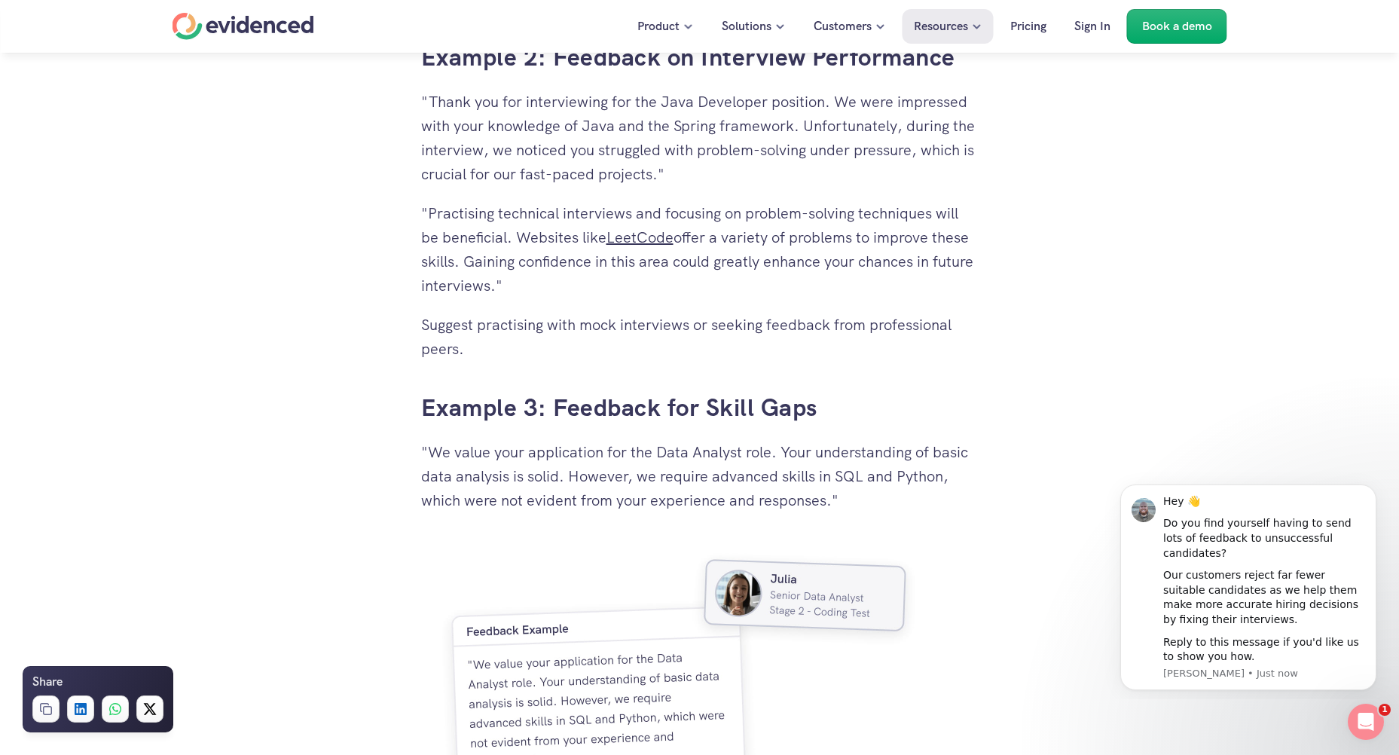
click at [555, 483] on p ""We value your application for the Data Analyst role. Your understanding of bas…" at bounding box center [700, 476] width 558 height 72
click at [864, 507] on p ""We value your application for the Data Analyst role. Your understanding of bas…" at bounding box center [700, 476] width 558 height 72
click at [574, 469] on p ""We value your application for the Data Analyst role. Your understanding of bas…" at bounding box center [700, 476] width 558 height 72
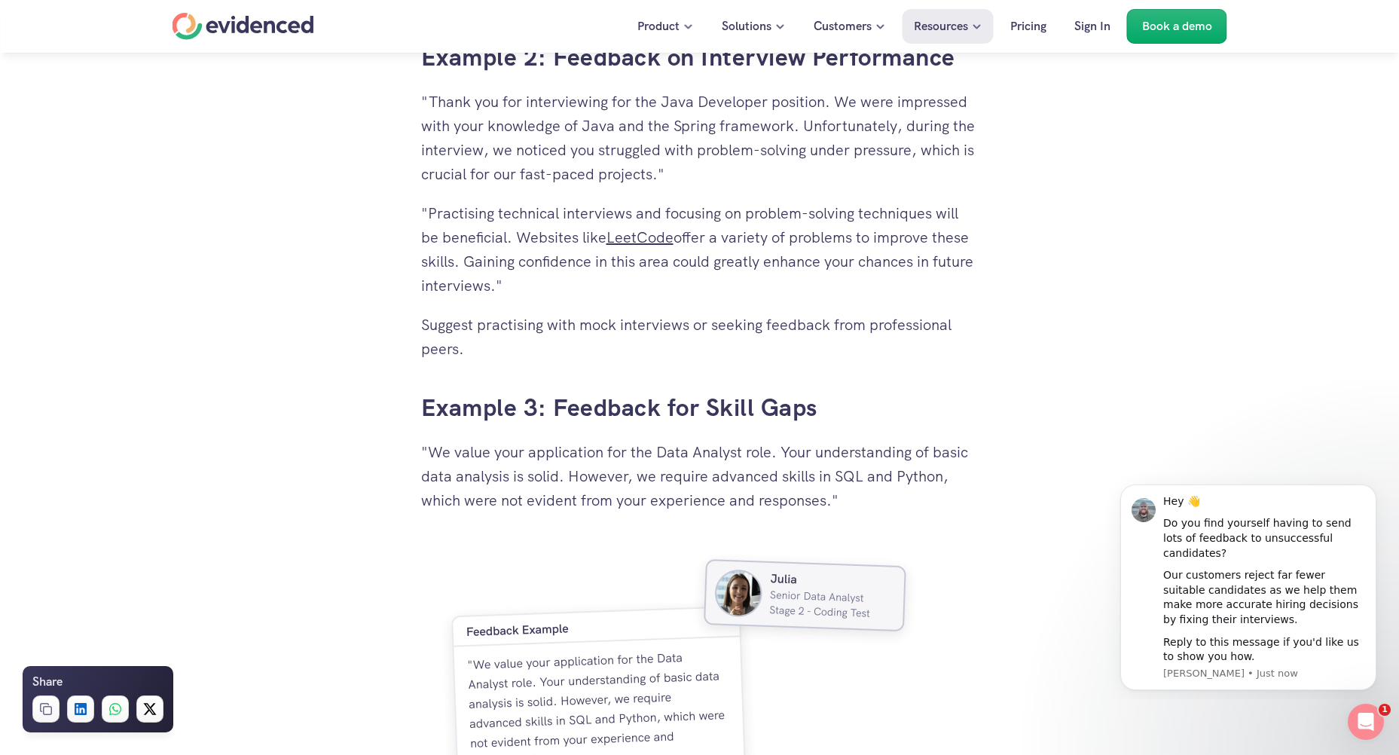
click at [919, 502] on p ""We value your application for the Data Analyst role. Your understanding of bas…" at bounding box center [700, 476] width 558 height 72
click at [575, 475] on p ""We value your application for the Data Analyst role. Your understanding of bas…" at bounding box center [700, 476] width 558 height 72
click at [859, 508] on p ""We value your application for the Data Analyst role. Your understanding of bas…" at bounding box center [700, 476] width 558 height 72
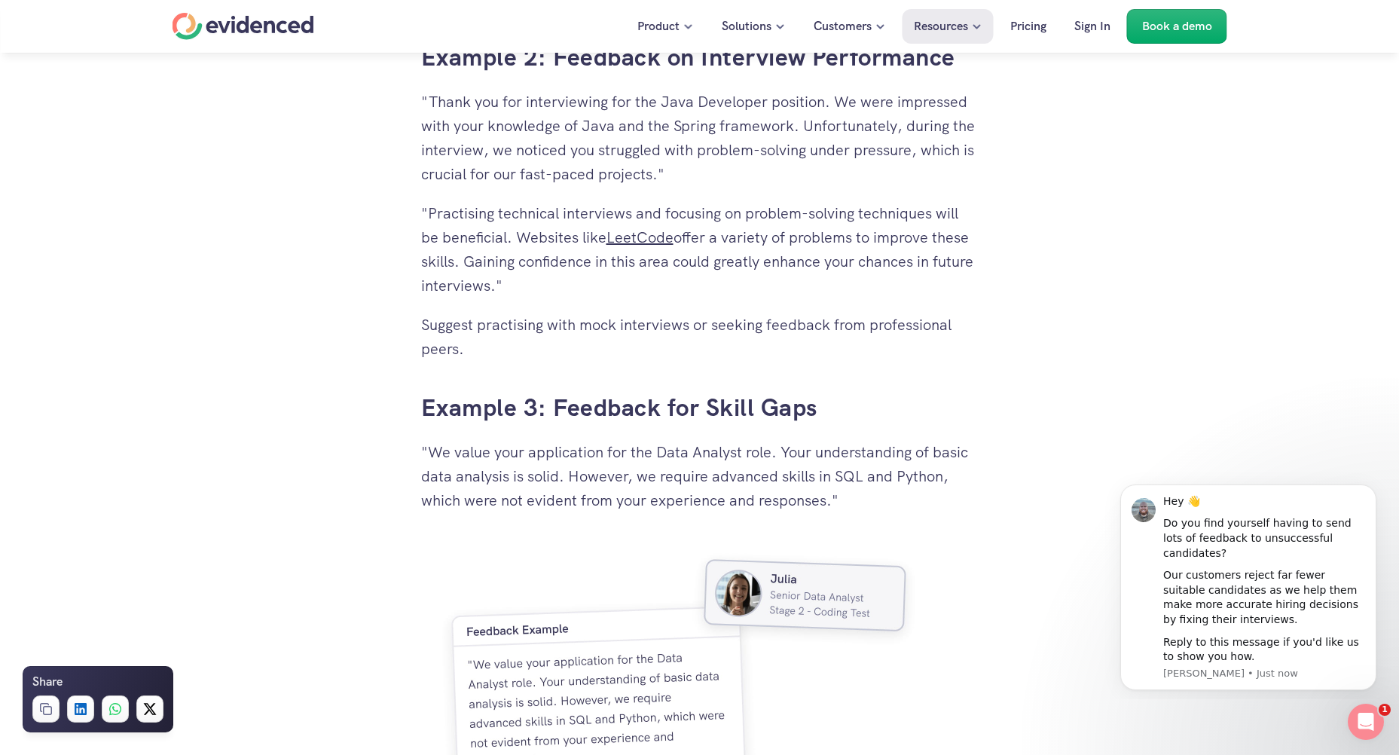
click at [859, 508] on p ""We value your application for the Data Analyst role. Your understanding of bas…" at bounding box center [700, 476] width 558 height 72
click at [575, 481] on p ""We value your application for the Data Analyst role. Your understanding of bas…" at bounding box center [700, 476] width 558 height 72
click at [891, 505] on p ""We value your application for the Data Analyst role. Your understanding of bas…" at bounding box center [700, 476] width 558 height 72
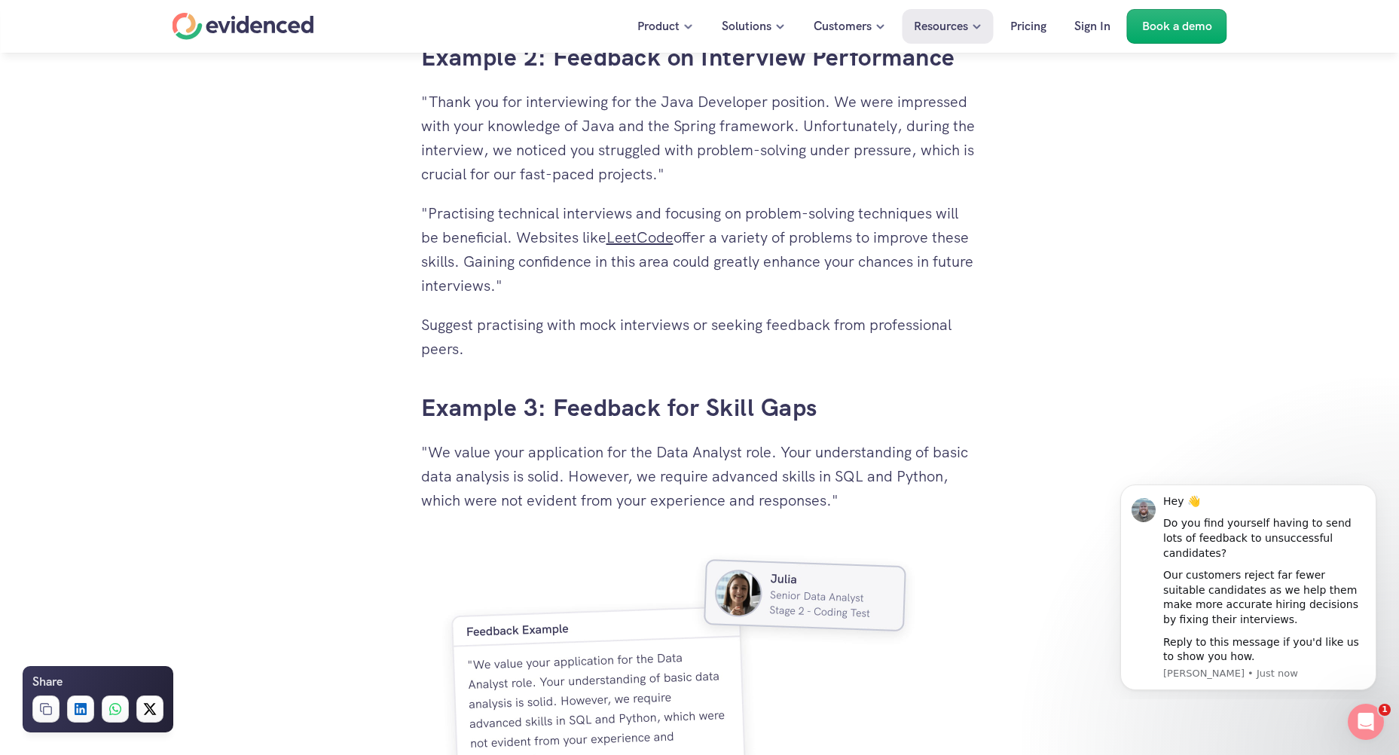
click at [564, 469] on p ""We value your application for the Data Analyst role. Your understanding of bas…" at bounding box center [700, 476] width 558 height 72
click at [877, 499] on p ""We value your application for the Data Analyst role. Your understanding of bas…" at bounding box center [700, 476] width 558 height 72
click at [580, 472] on p ""We value your application for the Data Analyst role. Your understanding of bas…" at bounding box center [700, 476] width 558 height 72
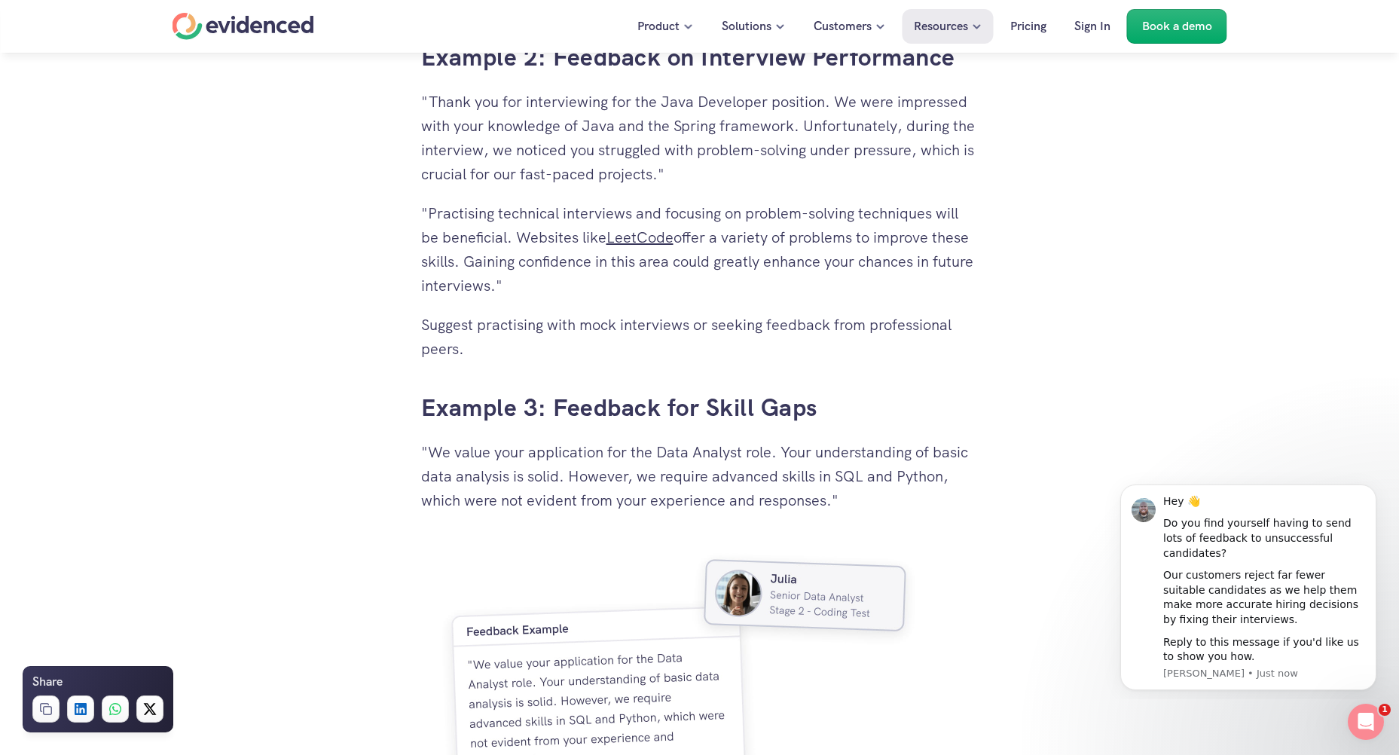
click at [580, 472] on p ""We value your application for the Data Analyst role. Your understanding of bas…" at bounding box center [700, 476] width 558 height 72
click at [868, 502] on p ""We value your application for the Data Analyst role. Your understanding of bas…" at bounding box center [700, 476] width 558 height 72
click at [620, 478] on p ""We value your application for the Data Analyst role. Your understanding of bas…" at bounding box center [700, 476] width 558 height 72
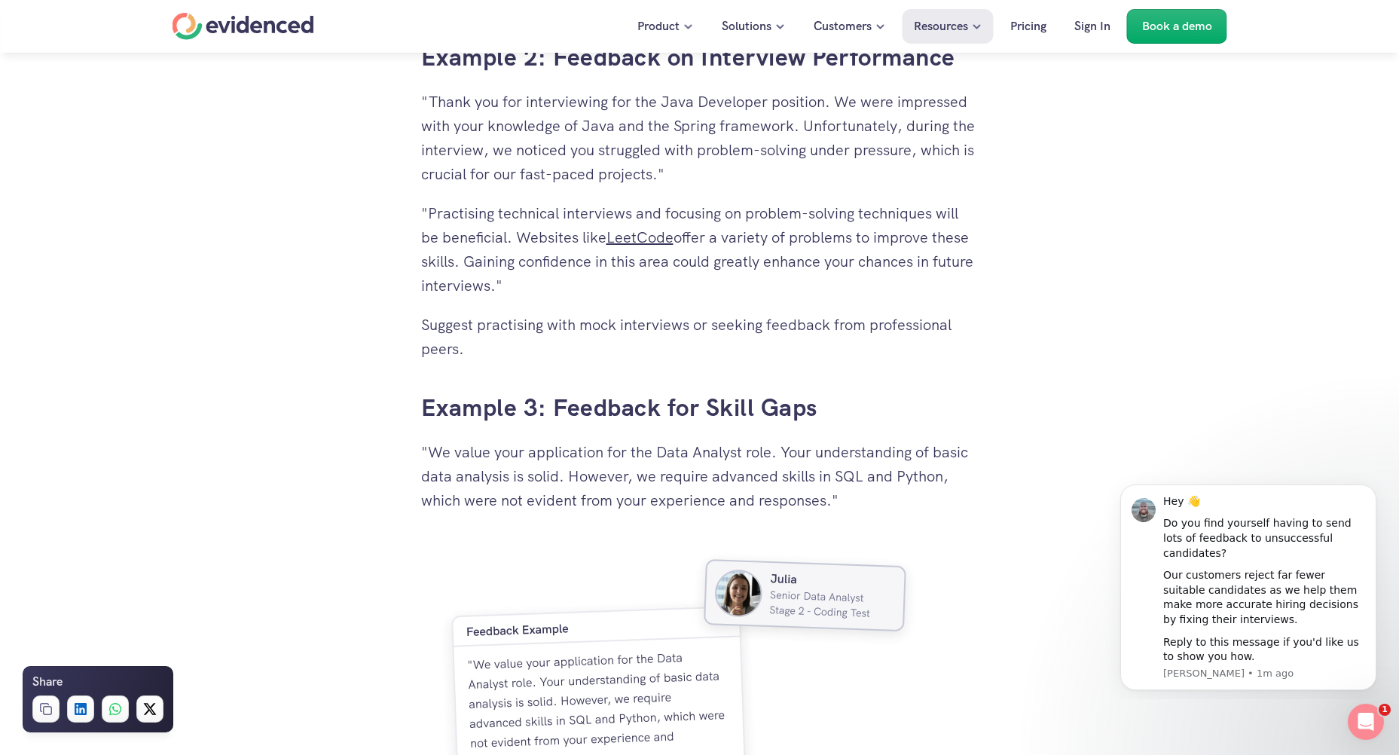
click at [681, 475] on p ""We value your application for the Data Analyst role. Your understanding of bas…" at bounding box center [700, 476] width 558 height 72
drag, startPoint x: 657, startPoint y: 477, endPoint x: 836, endPoint y: 500, distance: 180.7
click at [836, 500] on p ""We value your application for the Data Analyst role. Your understanding of bas…" at bounding box center [700, 476] width 558 height 72
copy p "require advanced skills in SQL and Python, which were not evident from your exp…"
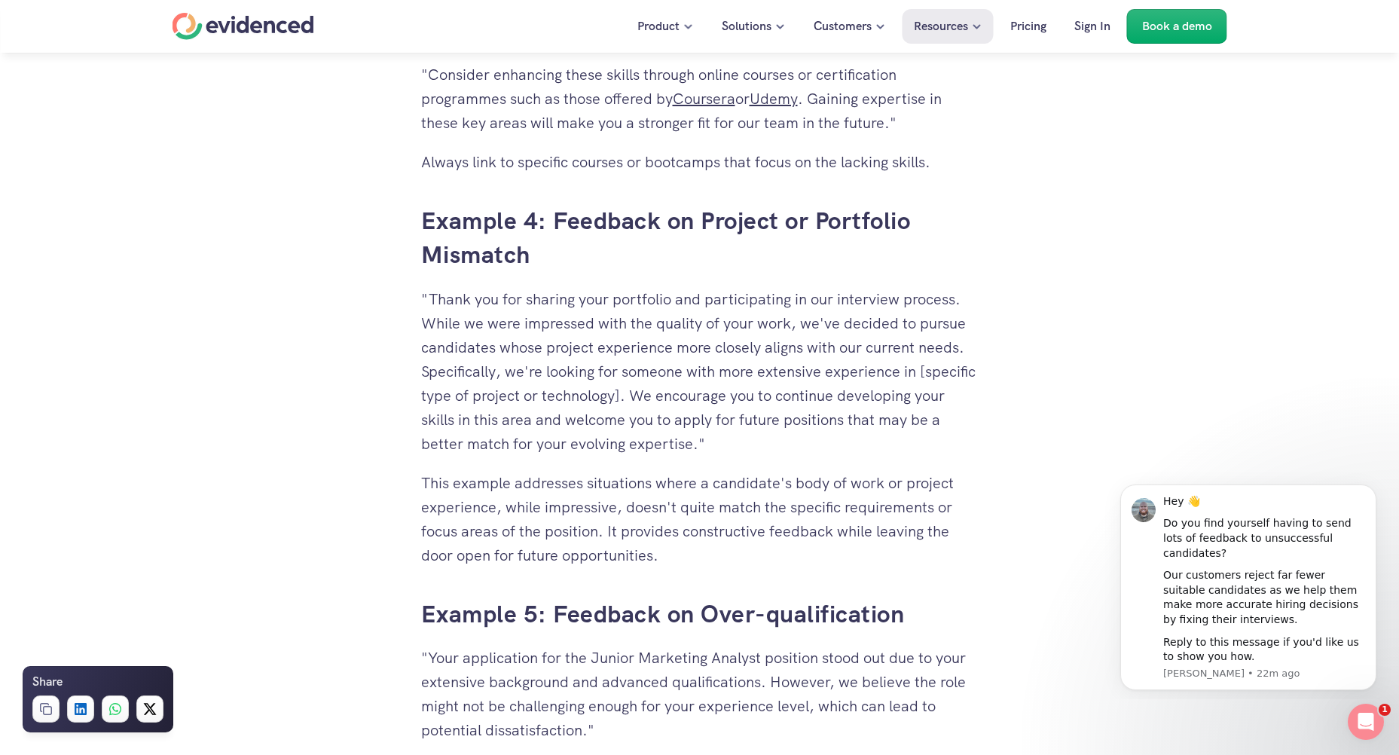
scroll to position [4596, 0]
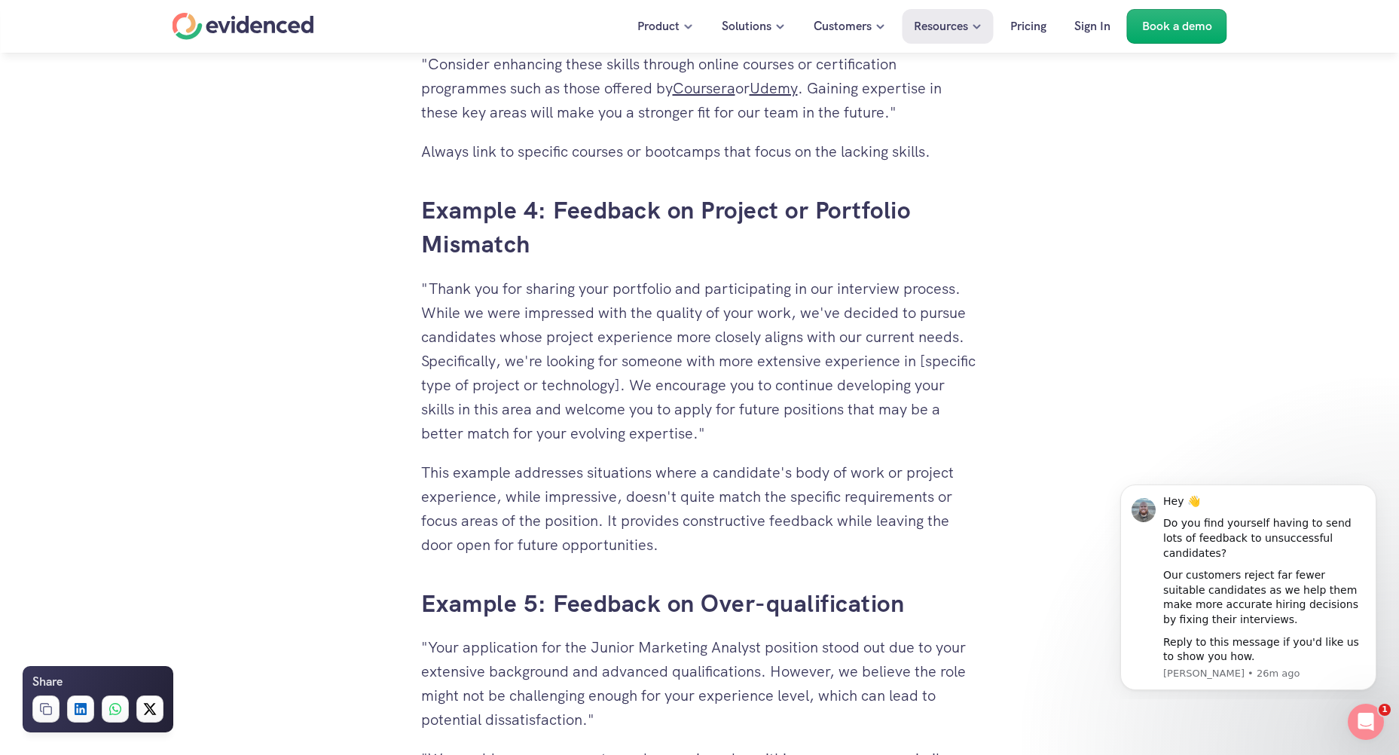
click at [795, 467] on p "This example addresses situations where a candidate's body of work or project e…" at bounding box center [700, 508] width 558 height 96
drag, startPoint x: 783, startPoint y: 359, endPoint x: 802, endPoint y: 536, distance: 177.4
click at [802, 536] on p "This example addresses situations where a candidate's body of work or project e…" at bounding box center [700, 508] width 558 height 96
drag, startPoint x: 765, startPoint y: 534, endPoint x: 778, endPoint y: 351, distance: 183.6
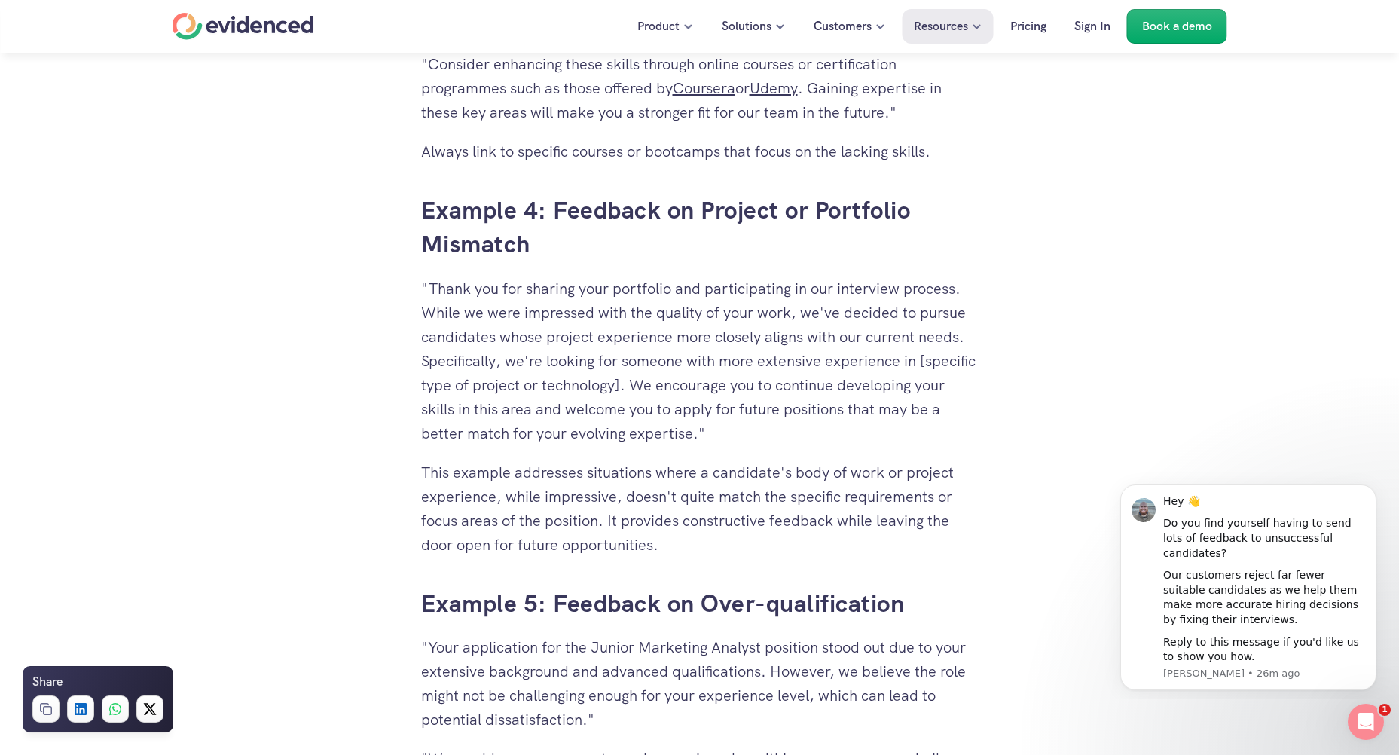
click at [778, 351] on p ""Thank you for sharing your portfolio and participating in our interview proces…" at bounding box center [700, 361] width 558 height 169
